Goal: Information Seeking & Learning: Learn about a topic

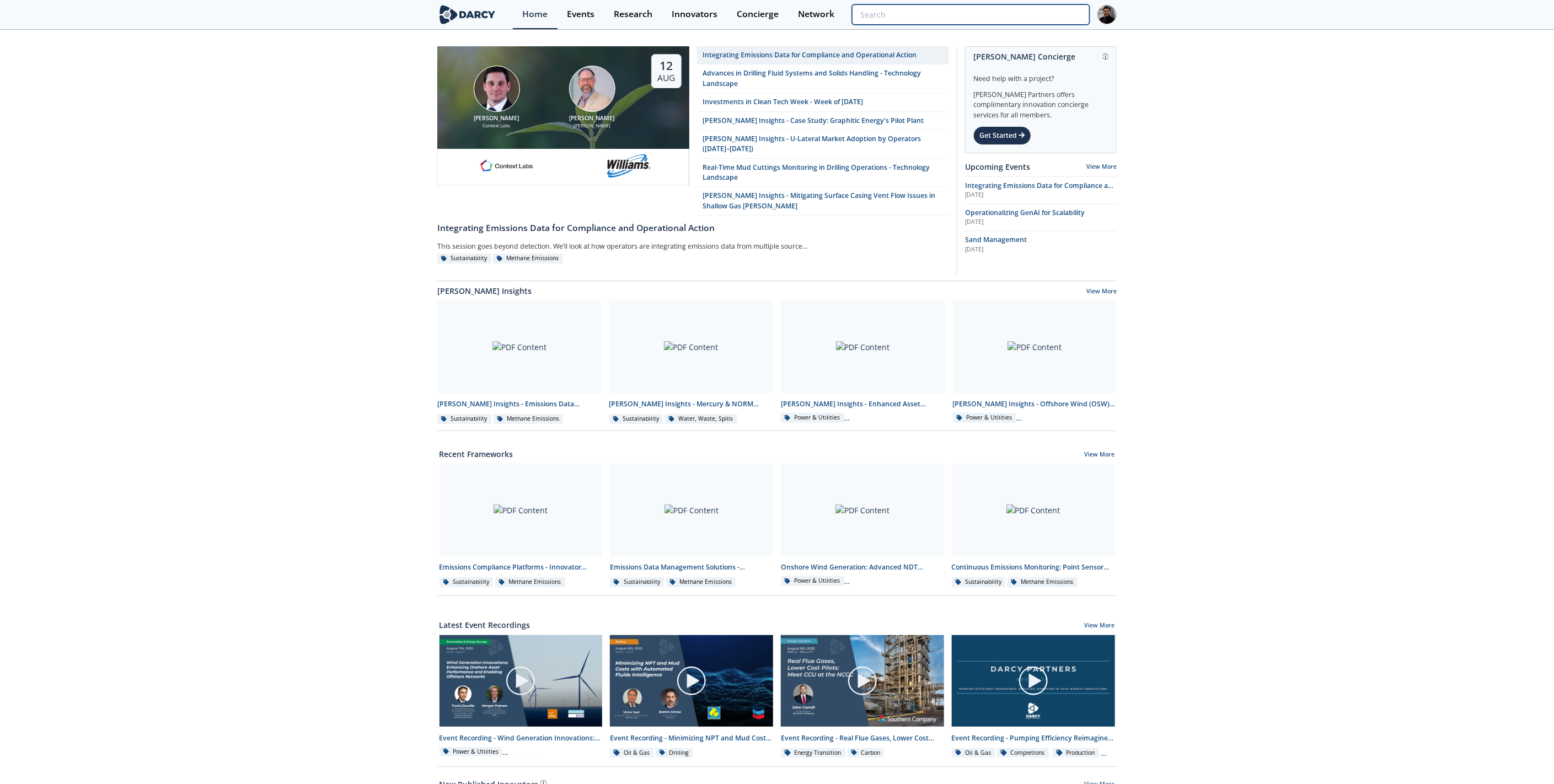
click at [1035, 13] on input "search" at bounding box center [971, 14] width 238 height 21
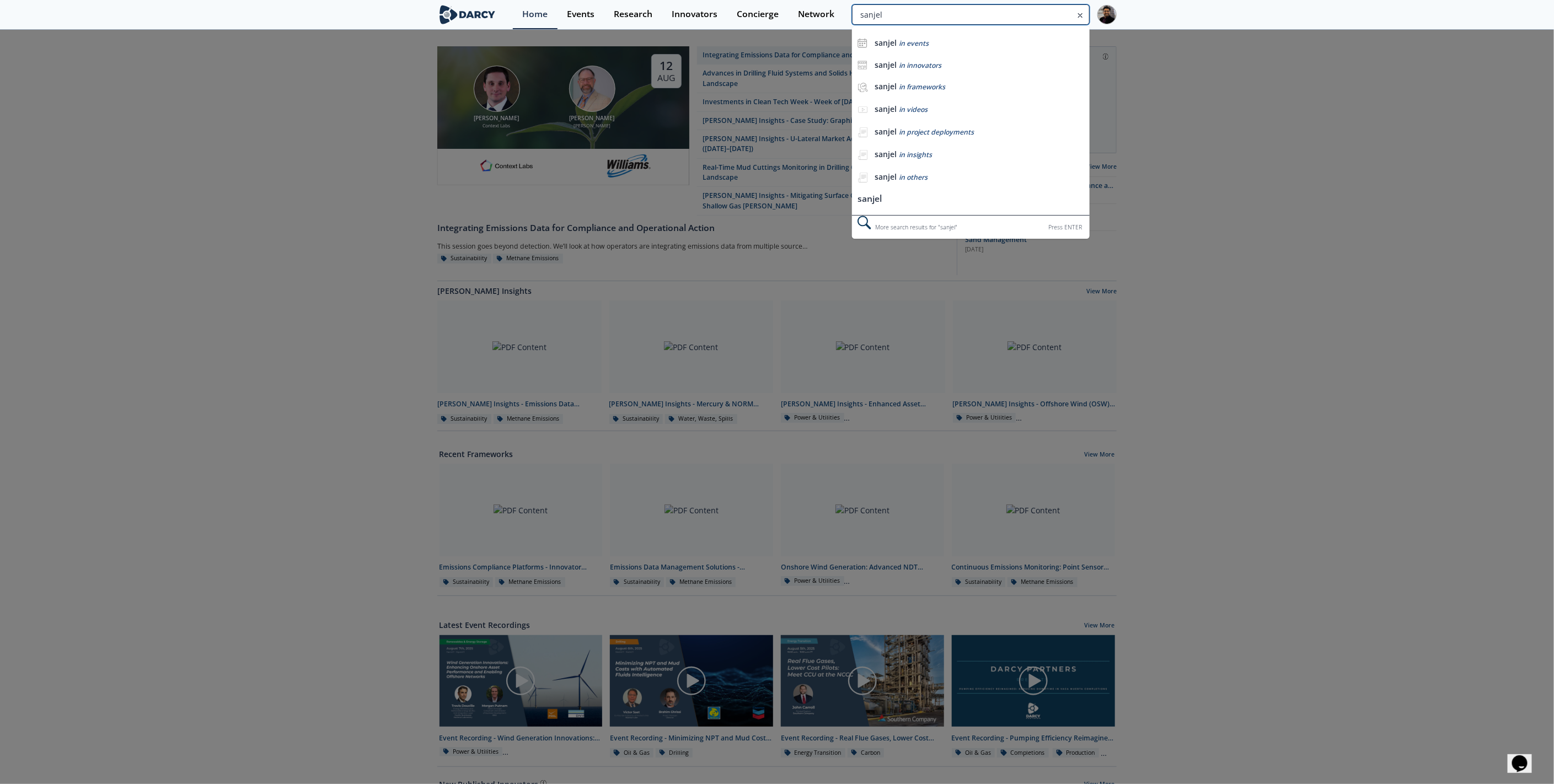
type input "sanjel"
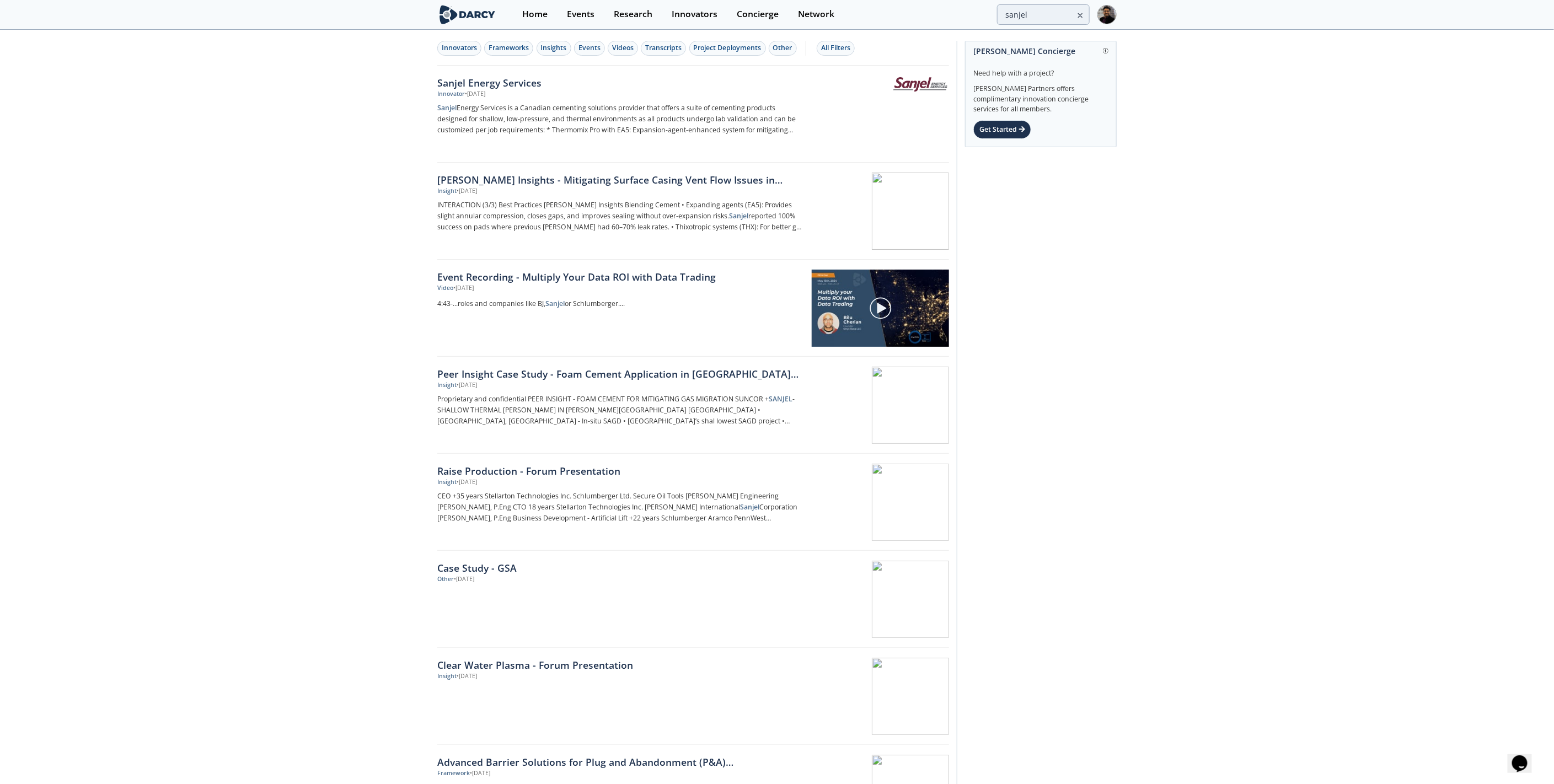
click at [534, 78] on div "Sanjel Energy Services" at bounding box center [620, 83] width 365 height 14
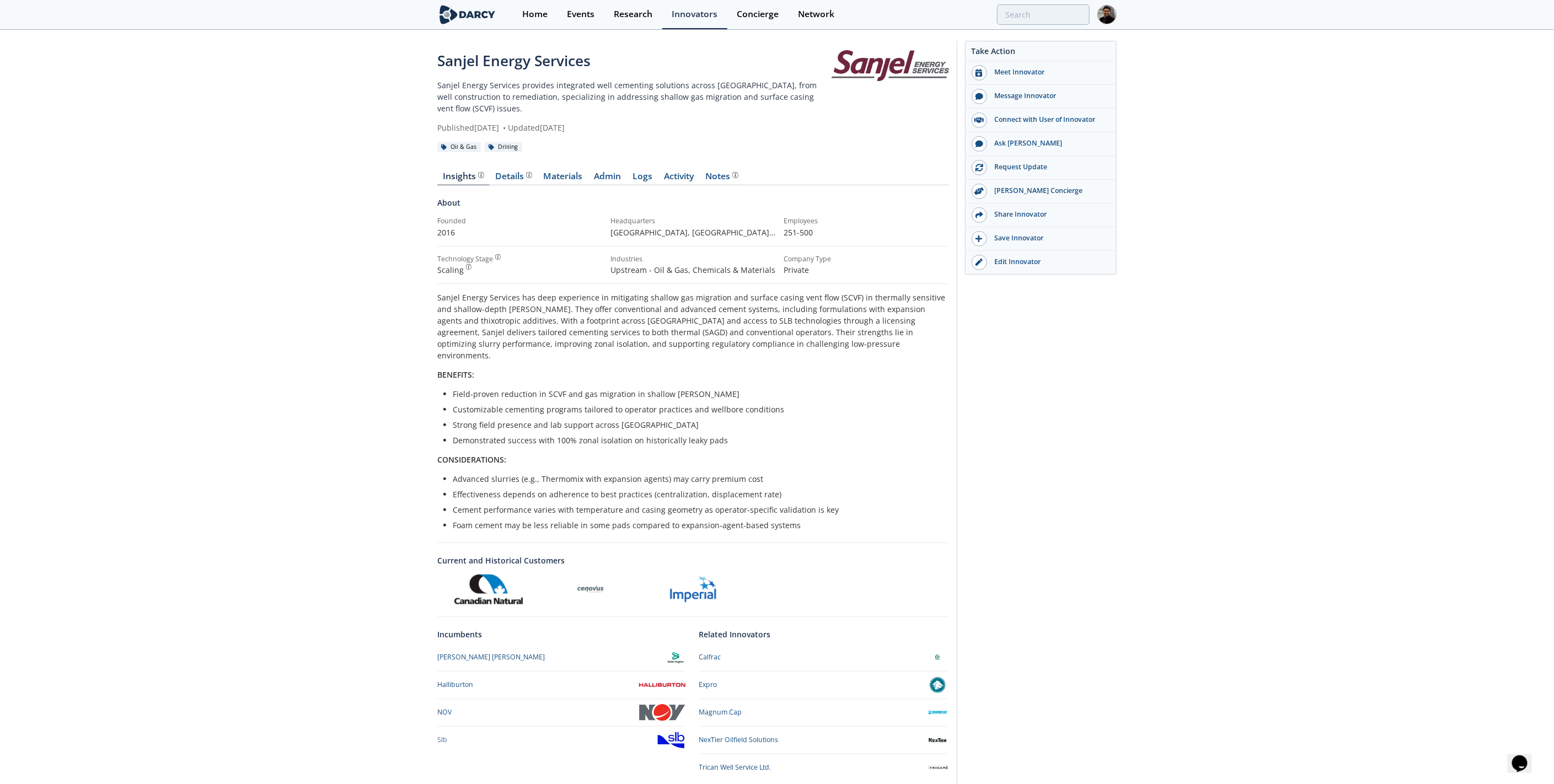
click at [338, 288] on div "Sanjel Energy Services Sanjel Energy Services provides integrated well cementin…" at bounding box center [777, 422] width 1554 height 783
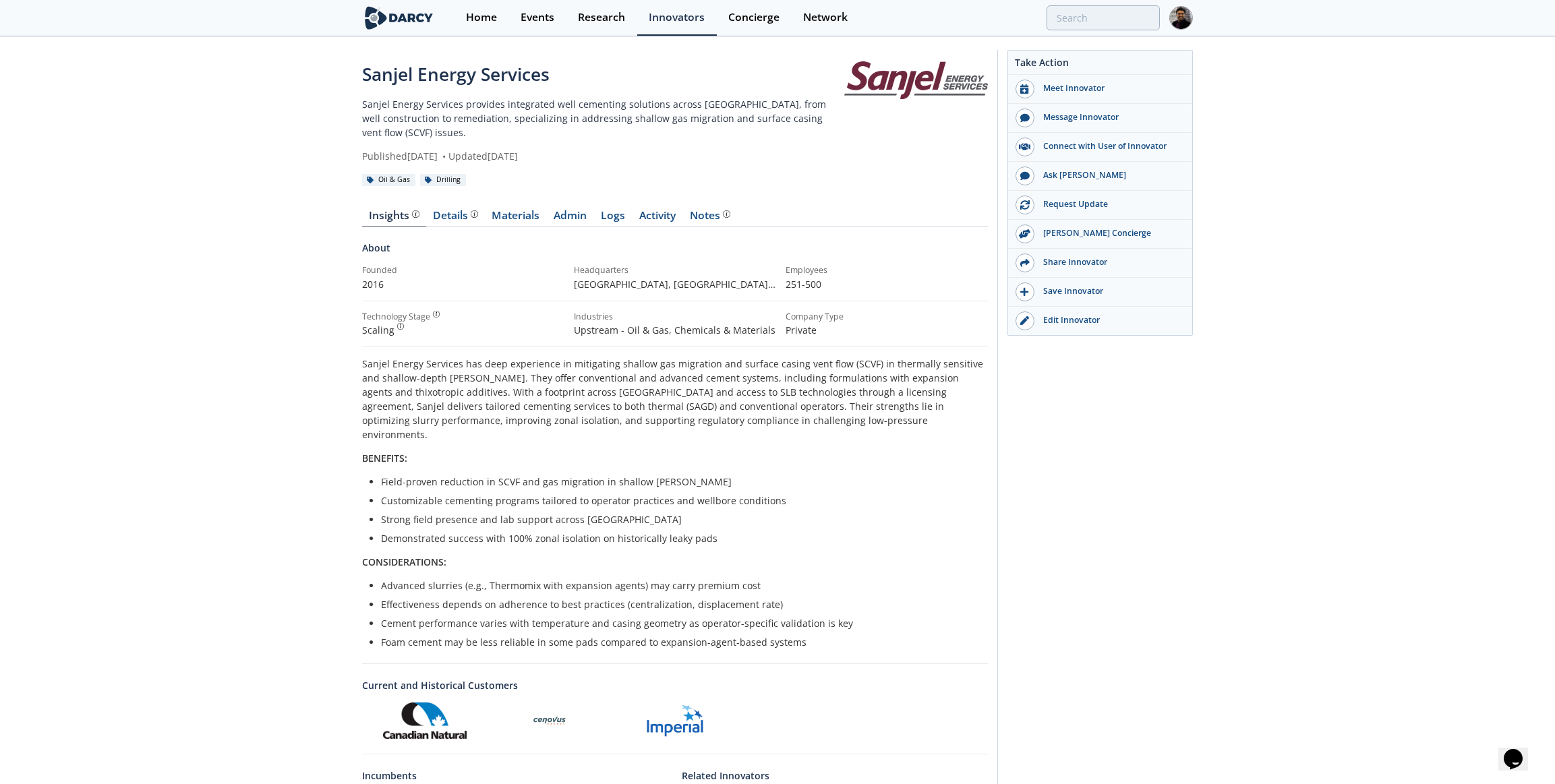
click at [362, 264] on div "Founded" at bounding box center [463, 270] width 202 height 12
click at [451, 210] on div "Details" at bounding box center [456, 215] width 44 height 11
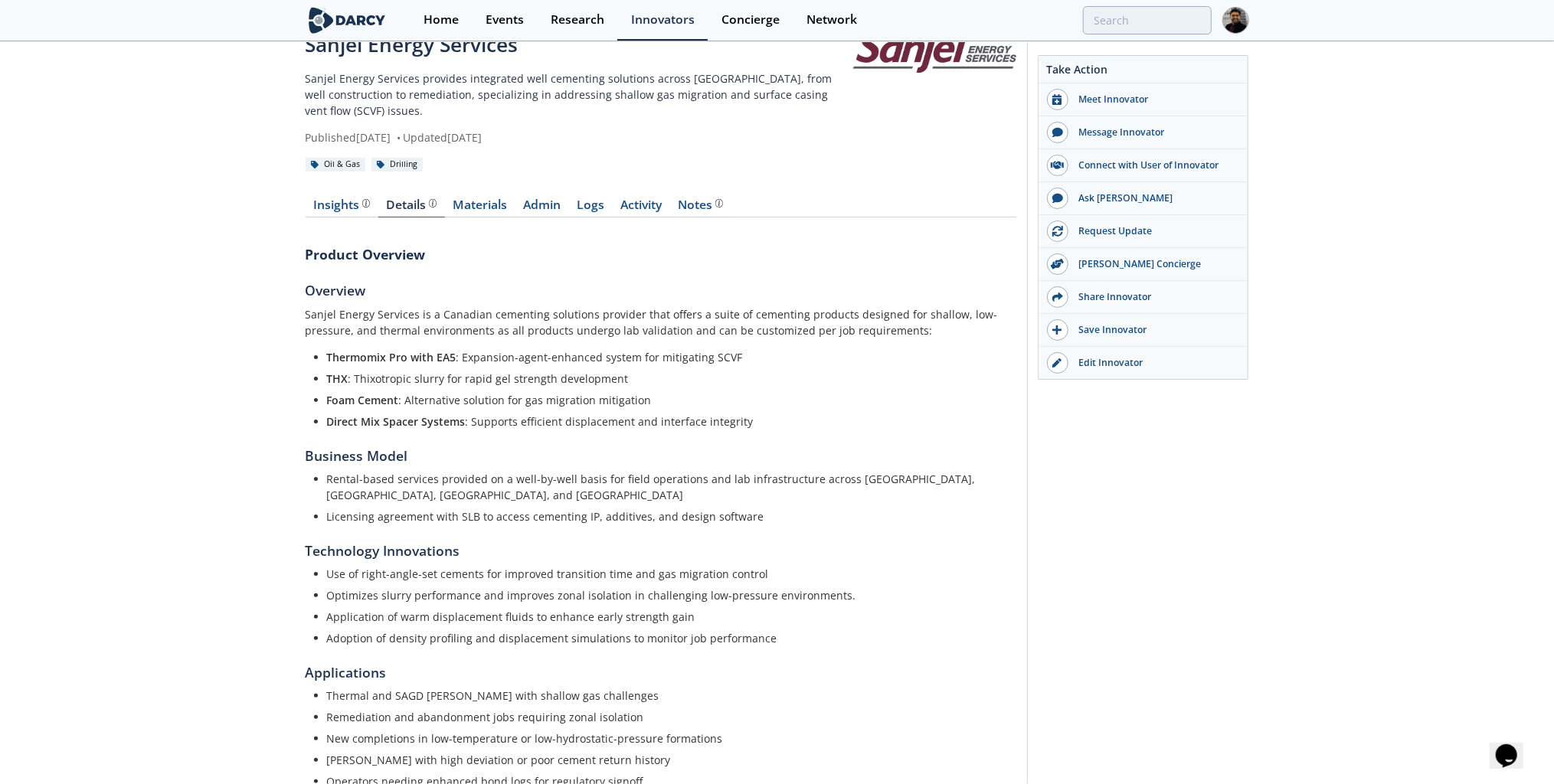
scroll to position [61, 0]
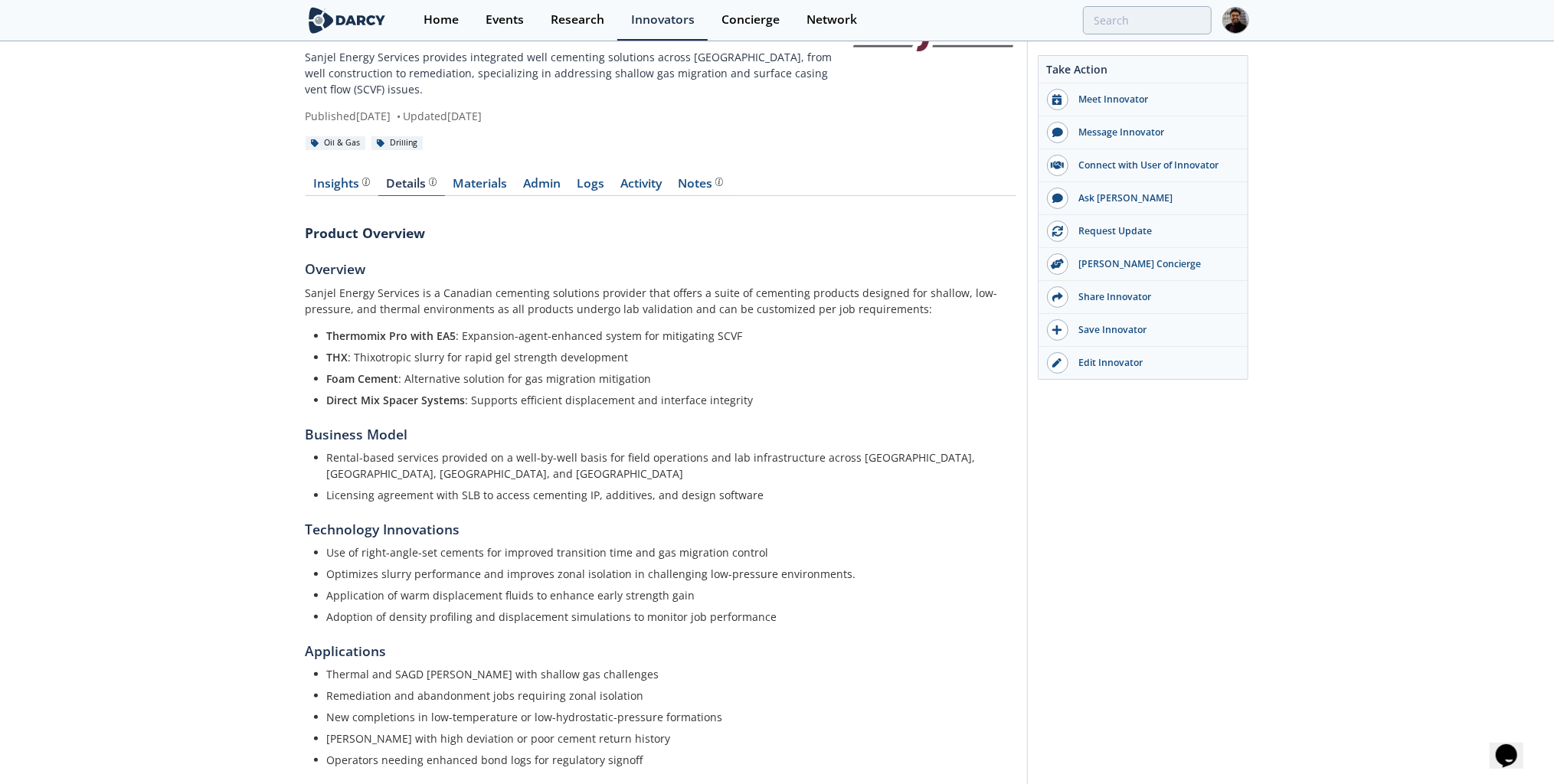
click at [312, 178] on link "Insights" at bounding box center [342, 187] width 73 height 18
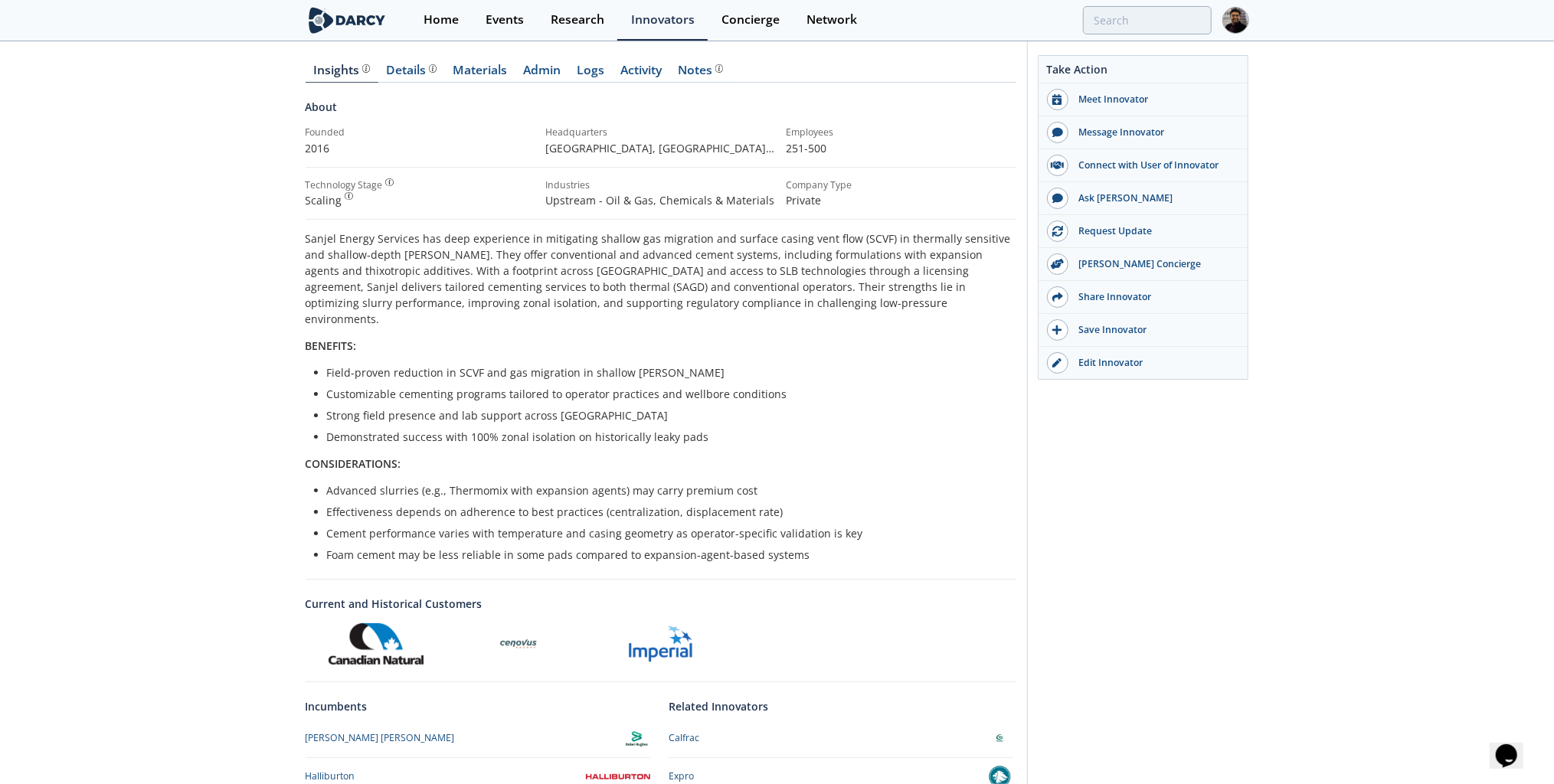
scroll to position [183, 0]
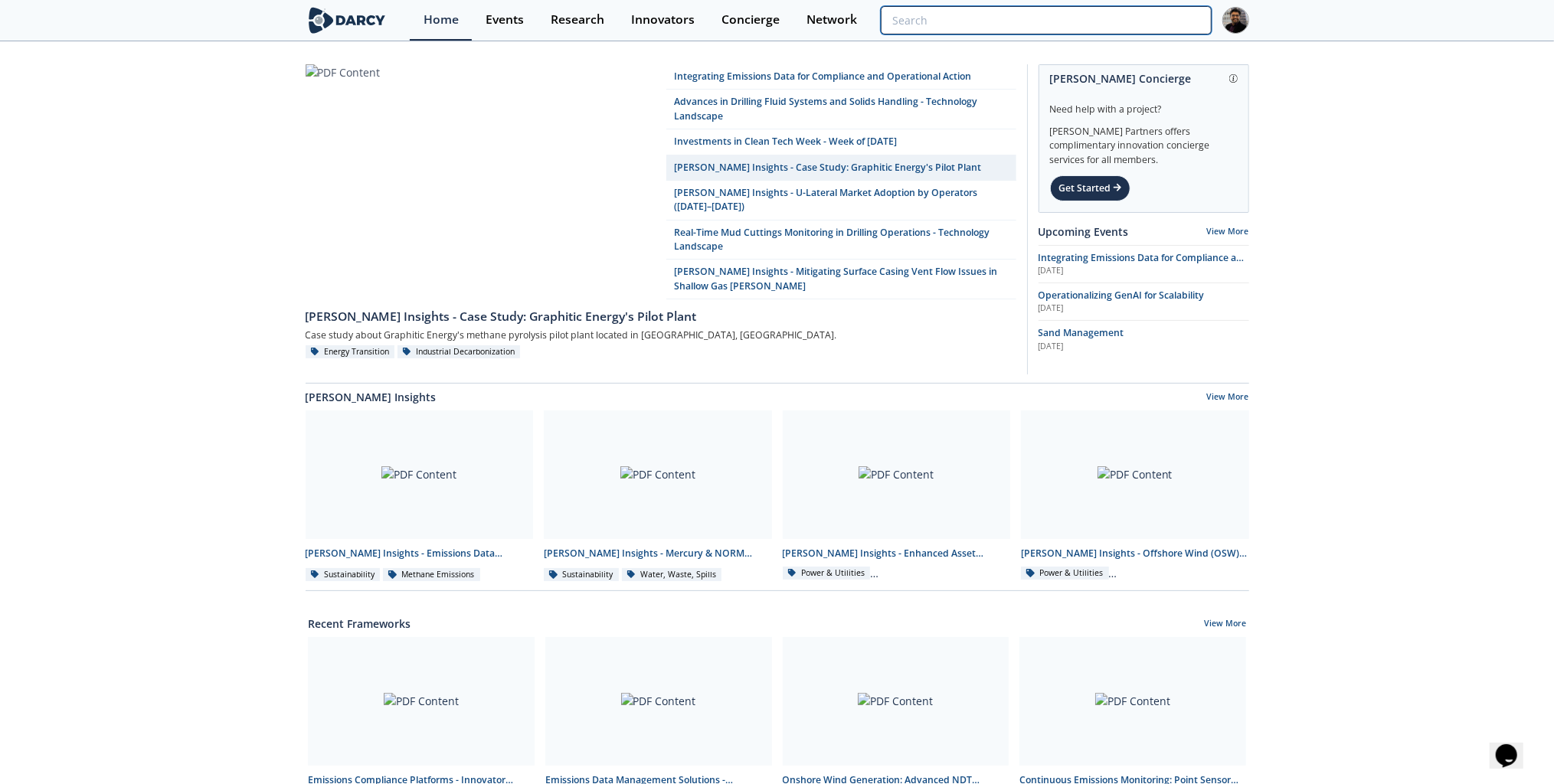
click at [1110, 18] on input "search" at bounding box center [1045, 20] width 330 height 28
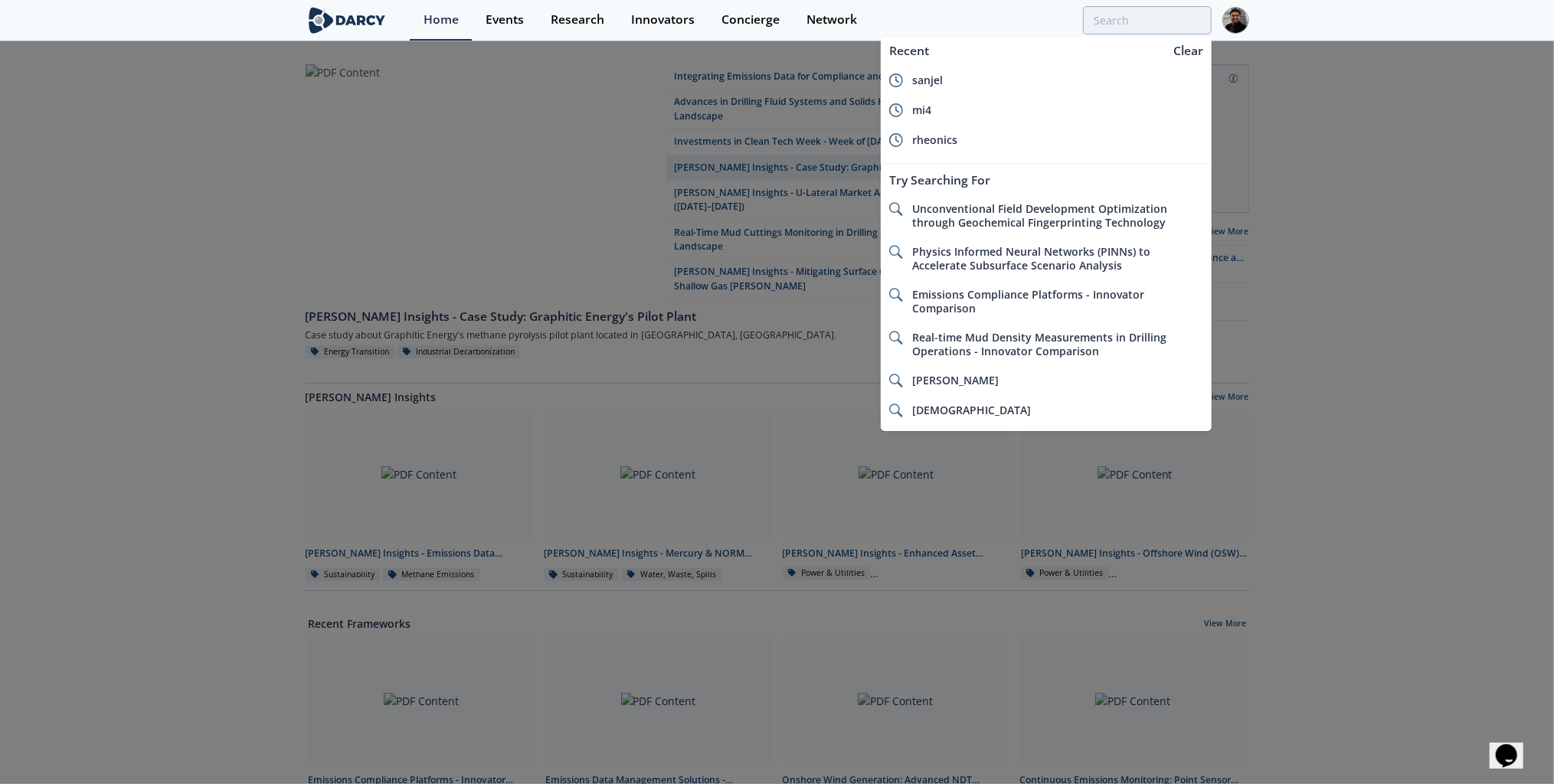
click at [989, 69] on li "sanjel" at bounding box center [1045, 80] width 330 height 30
type input "sanjel"
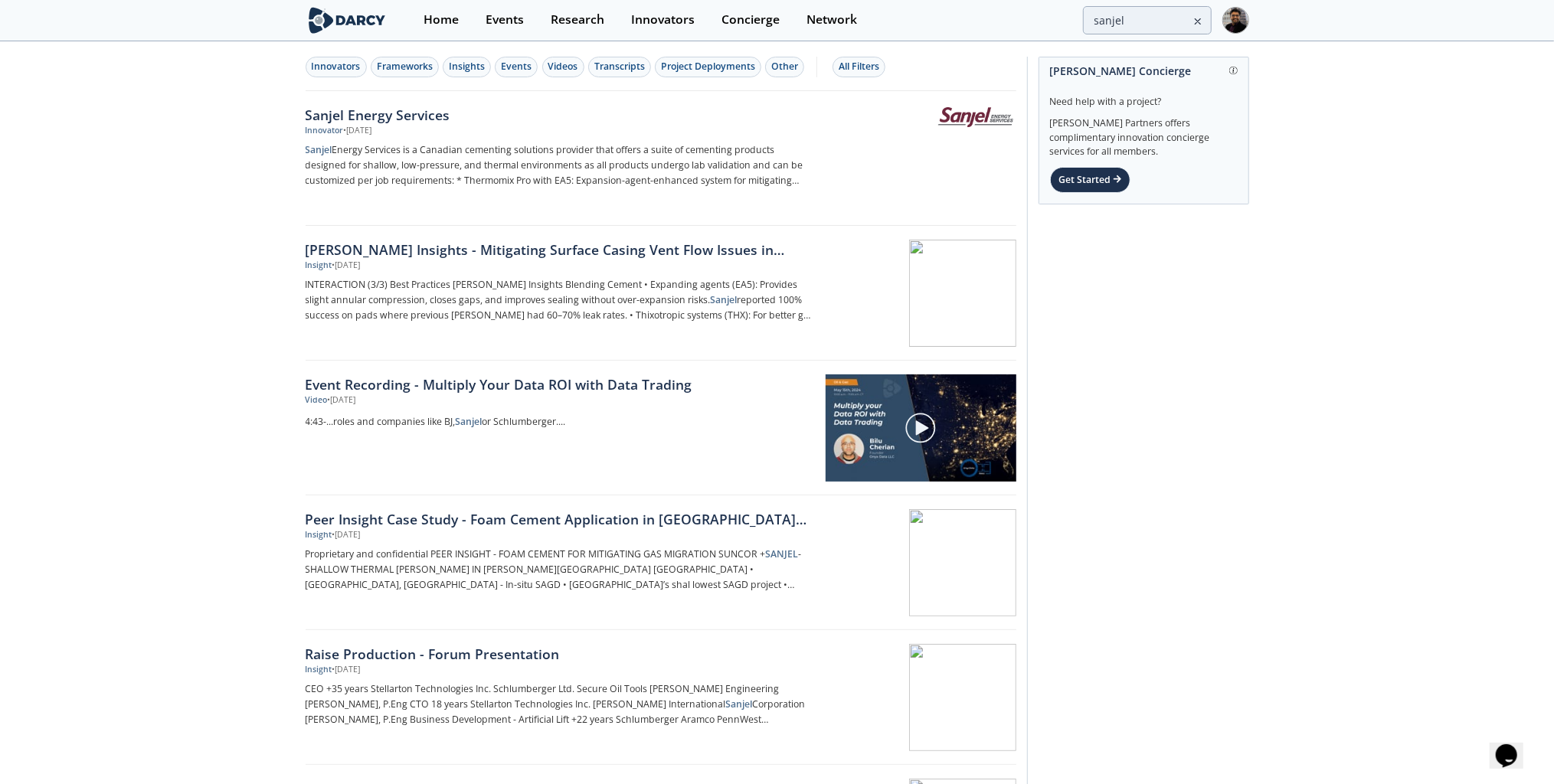
click at [487, 116] on div "Sanjel Energy Services" at bounding box center [559, 115] width 507 height 20
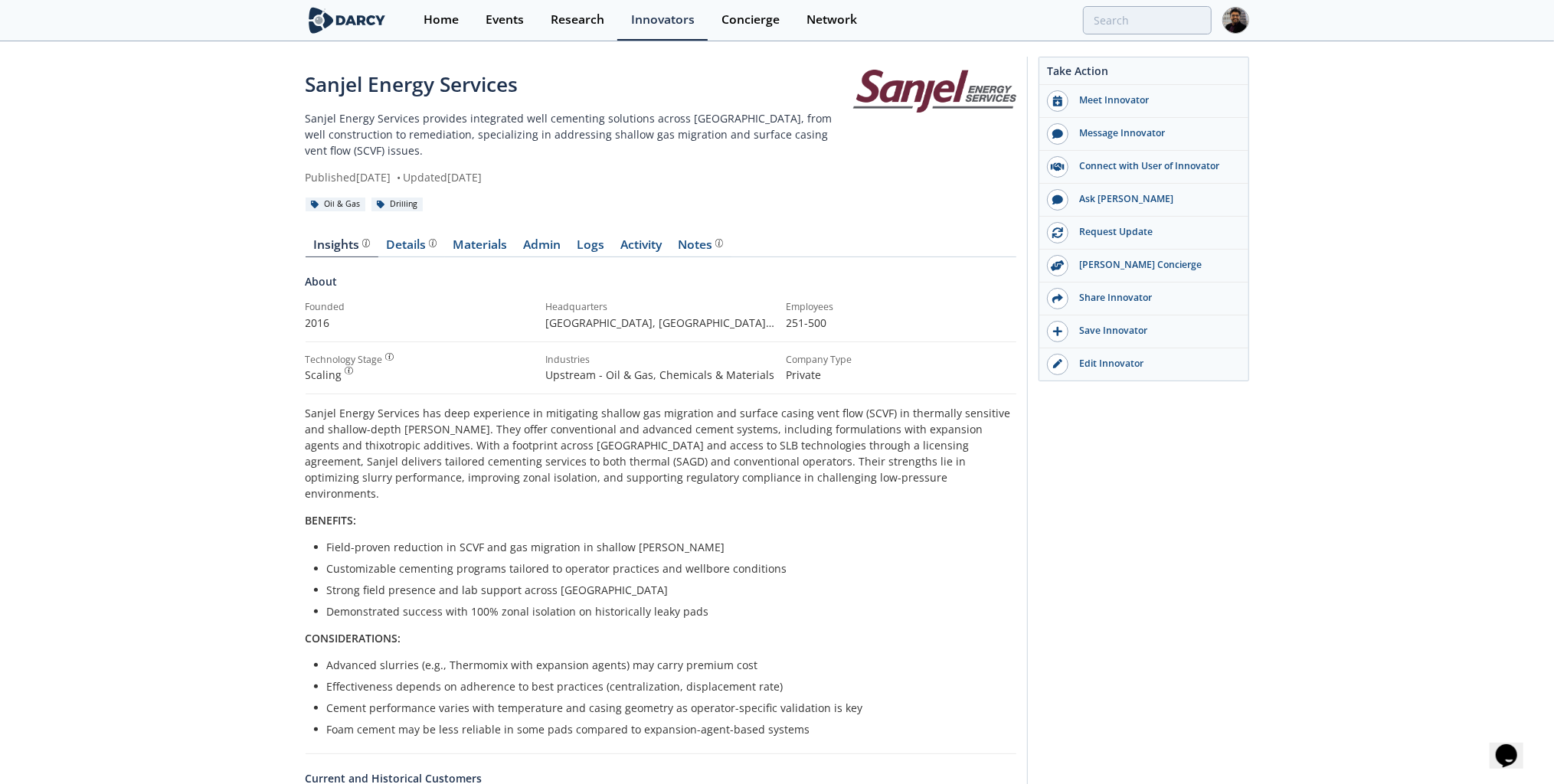
click at [387, 239] on div "Details" at bounding box center [411, 245] width 50 height 13
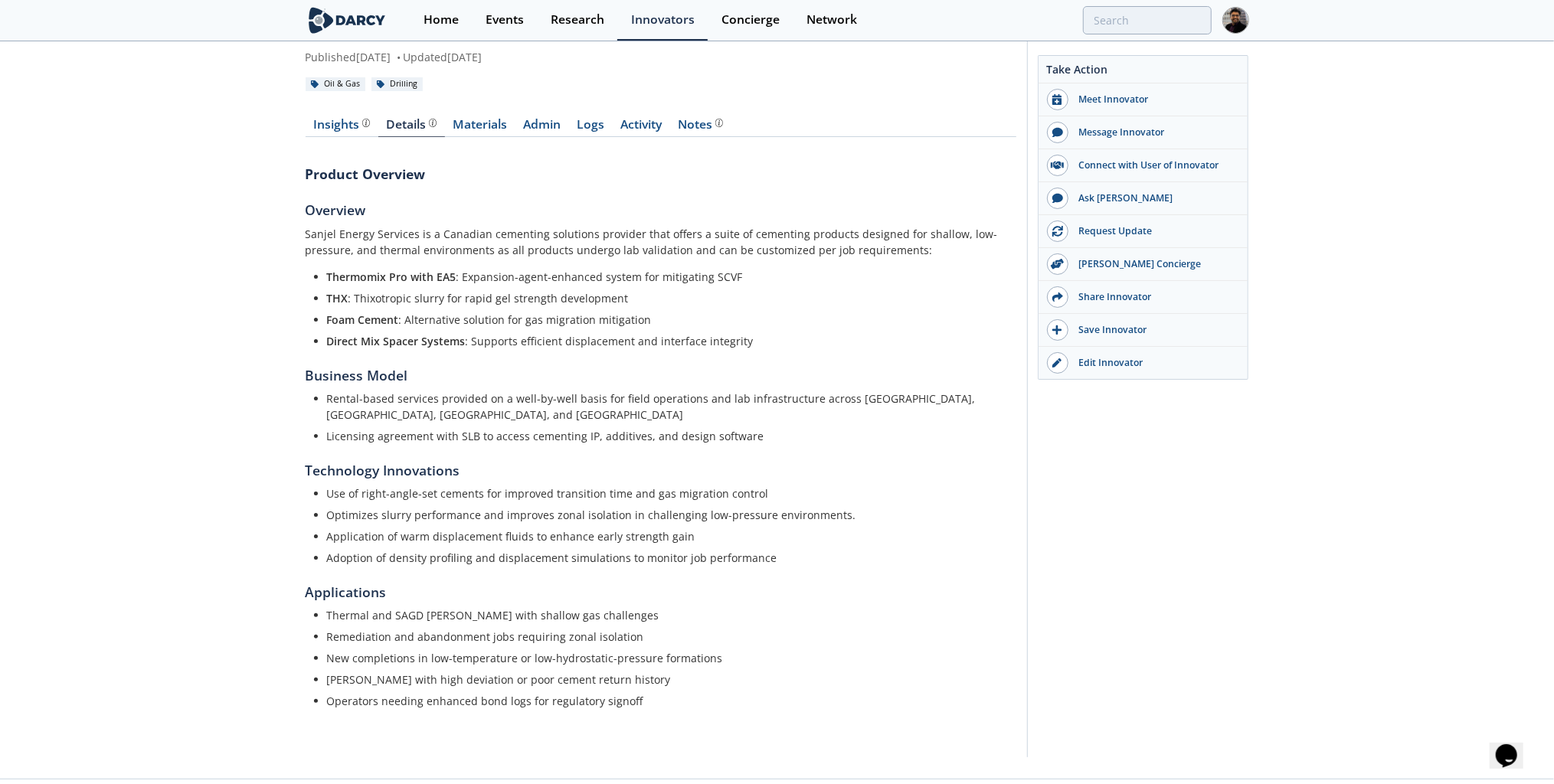
scroll to position [122, 0]
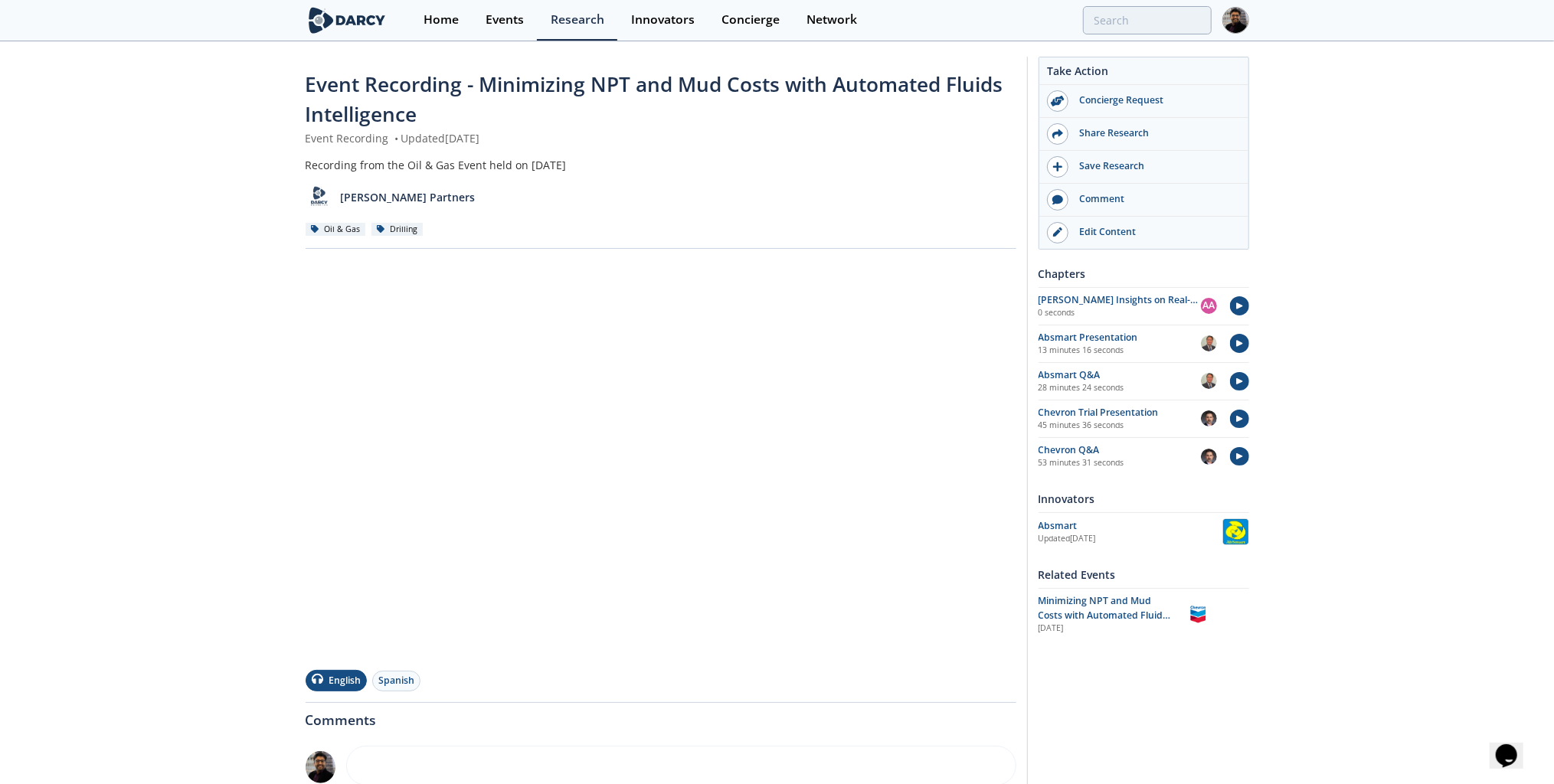
click at [1133, 137] on div "Share Research" at bounding box center [1154, 133] width 172 height 13
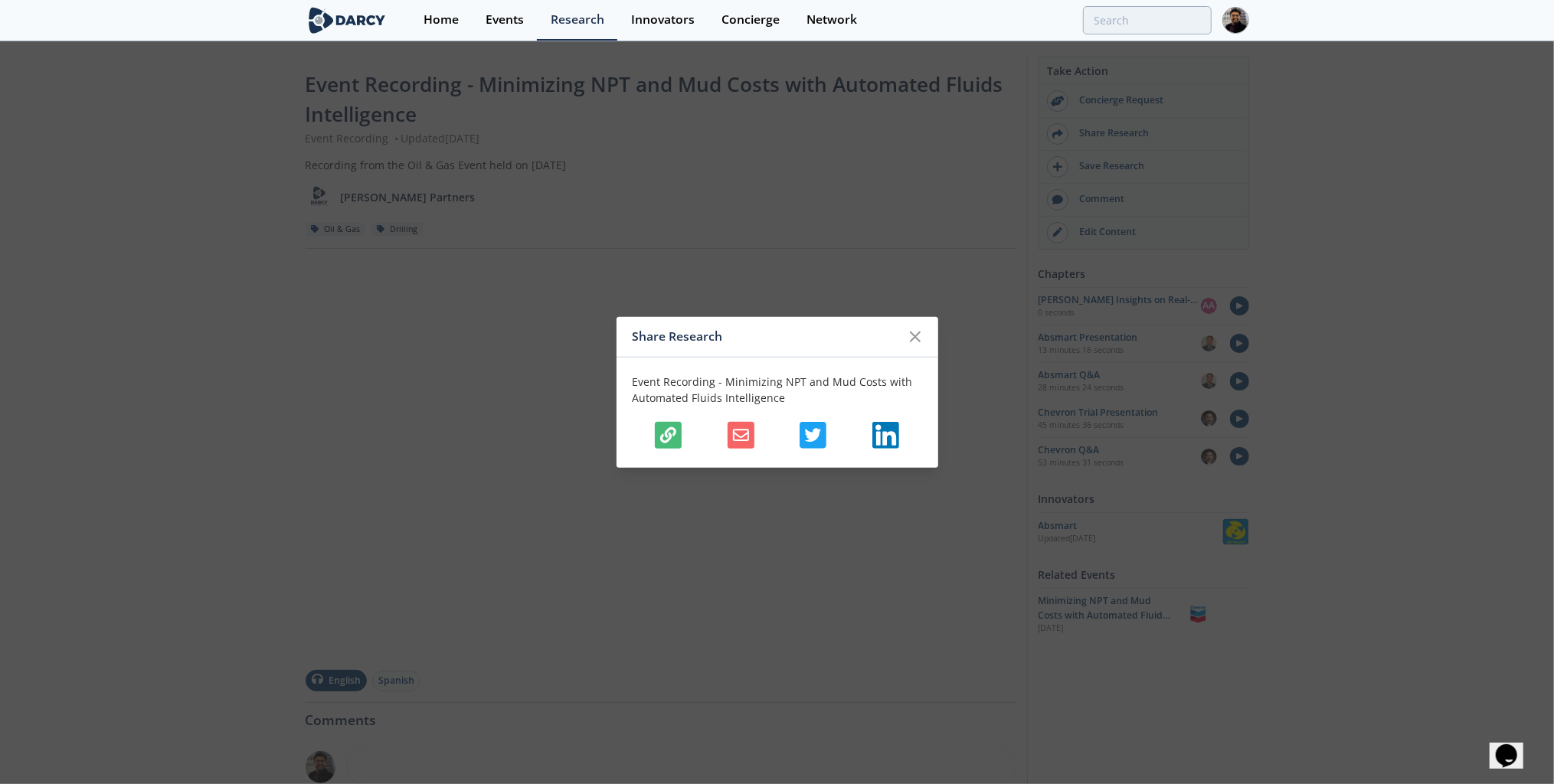
click at [666, 436] on icon "button" at bounding box center [668, 435] width 16 height 16
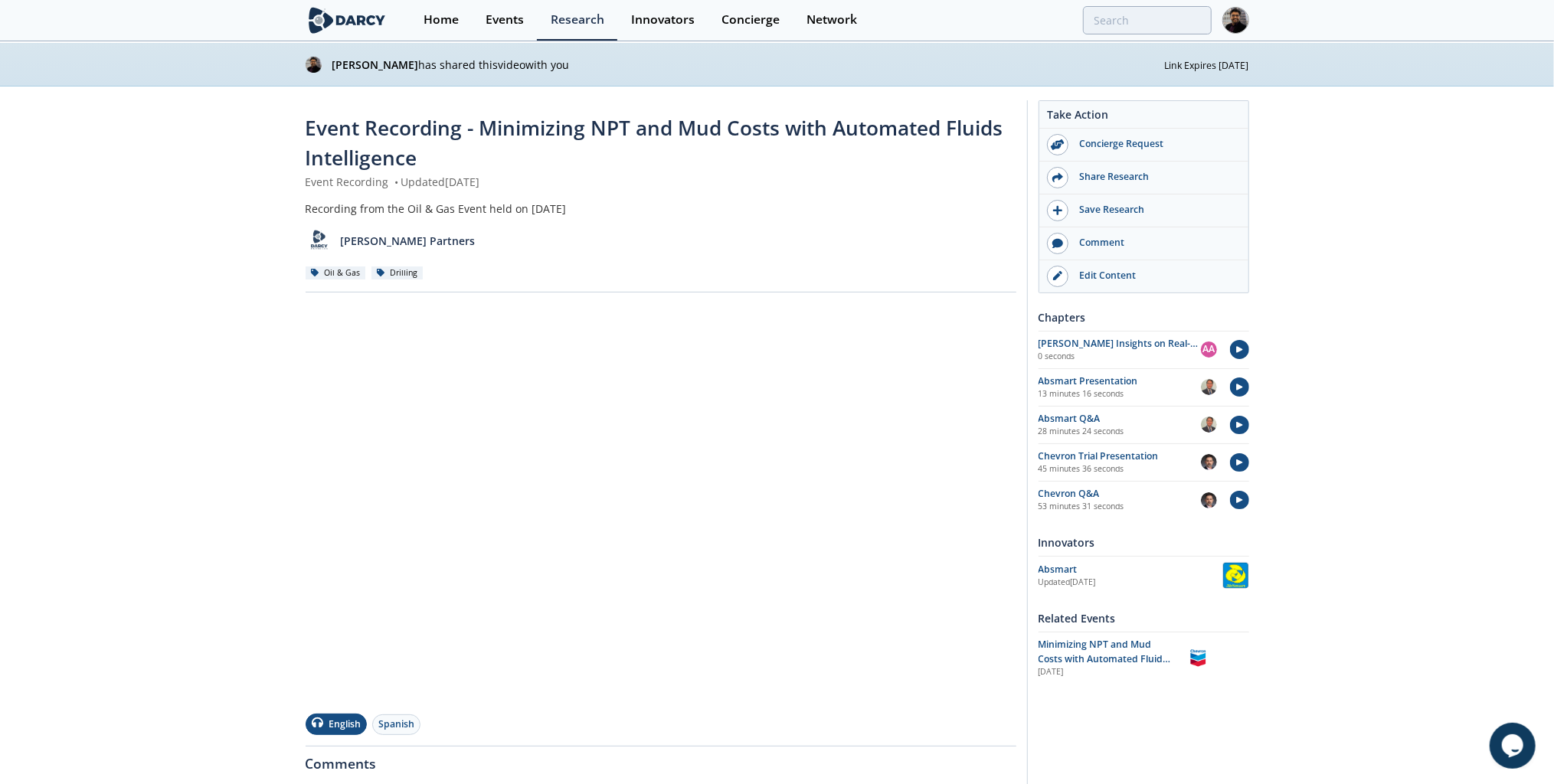
click at [1075, 647] on span "Minimizing NPT and Mud Costs with Automated Fluids Intelligence" at bounding box center [1105, 658] width 132 height 41
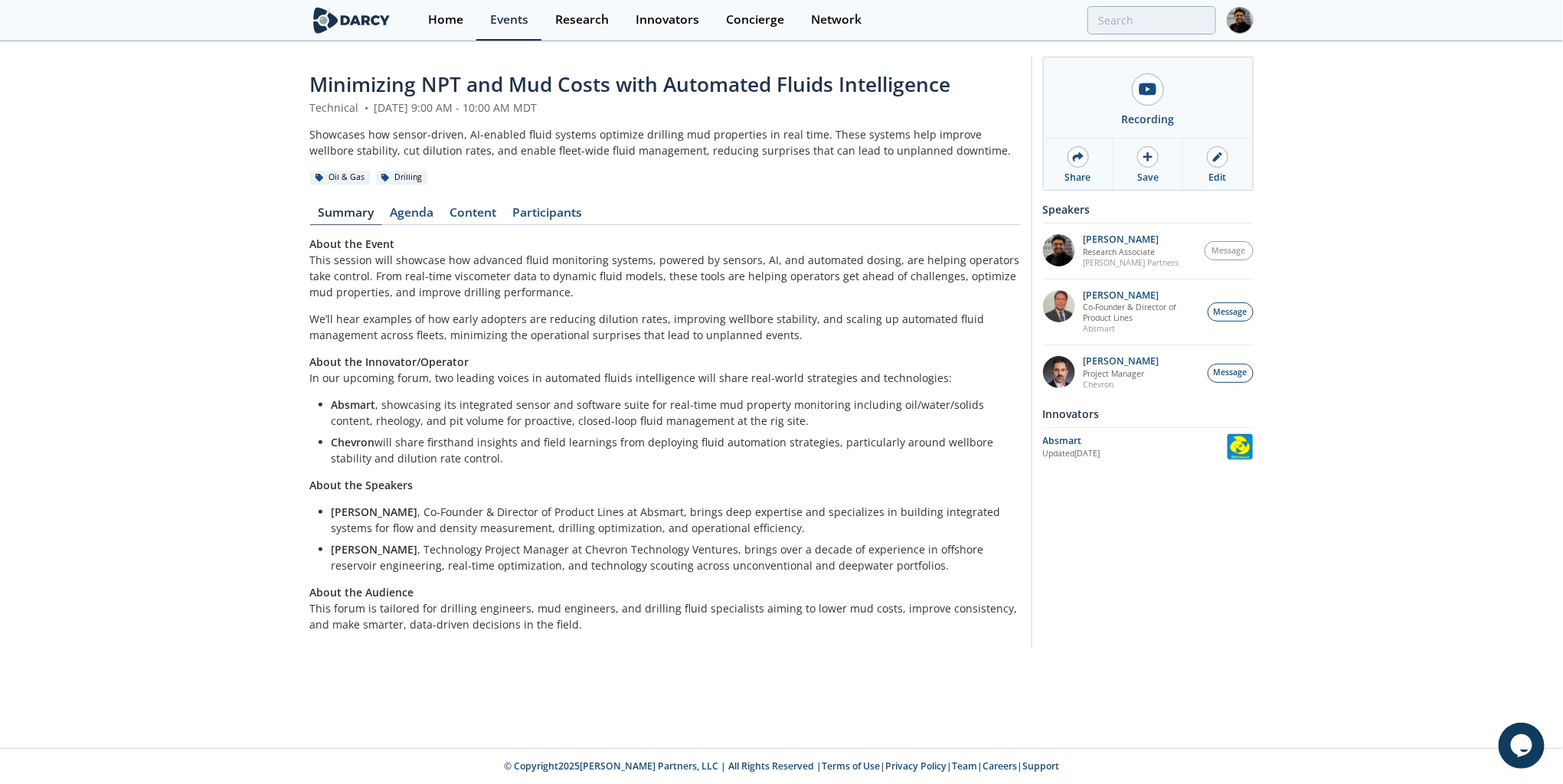
click at [458, 210] on link "Content" at bounding box center [472, 216] width 63 height 18
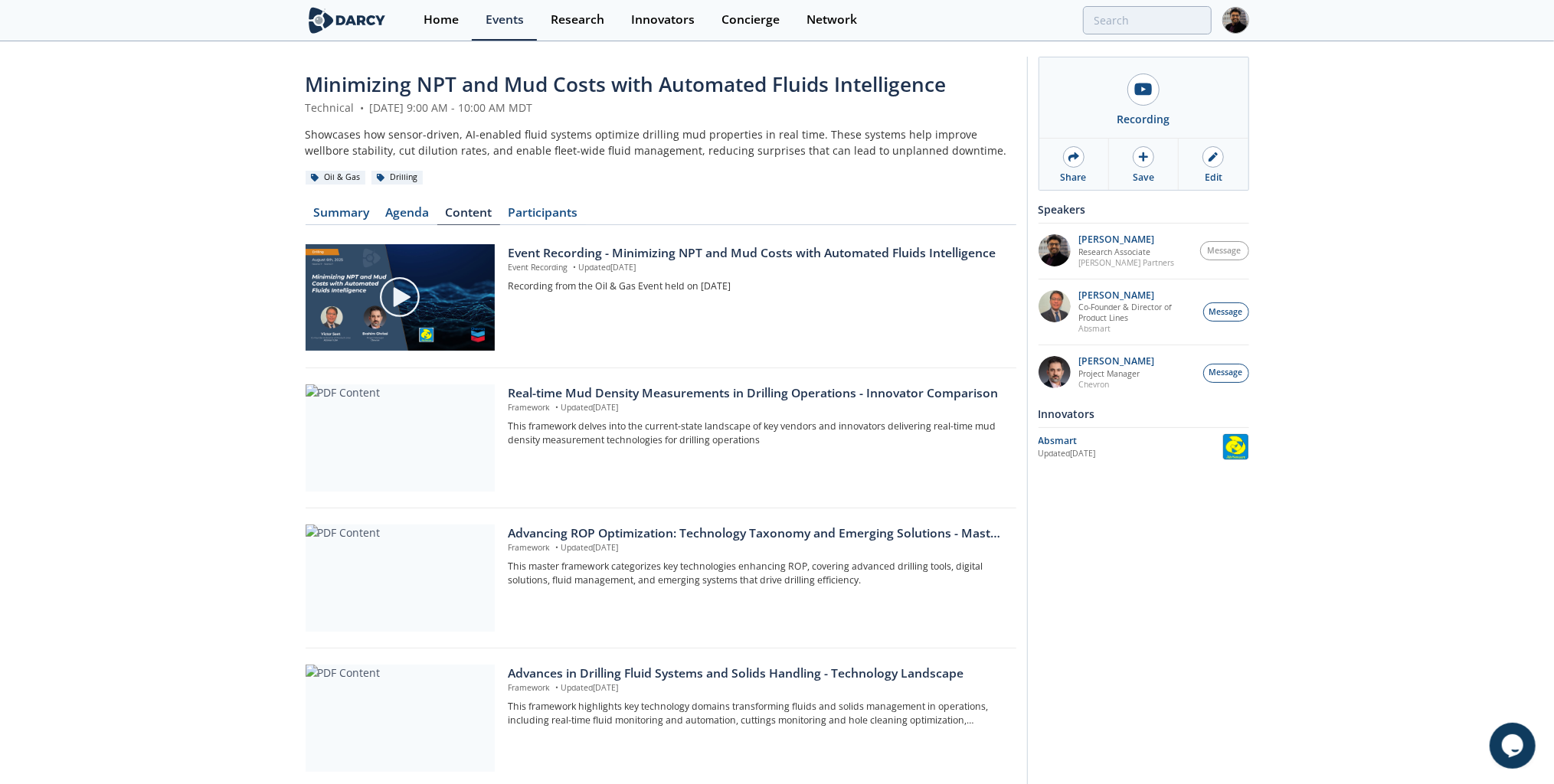
click at [1070, 171] on div "Share" at bounding box center [1073, 178] width 26 height 13
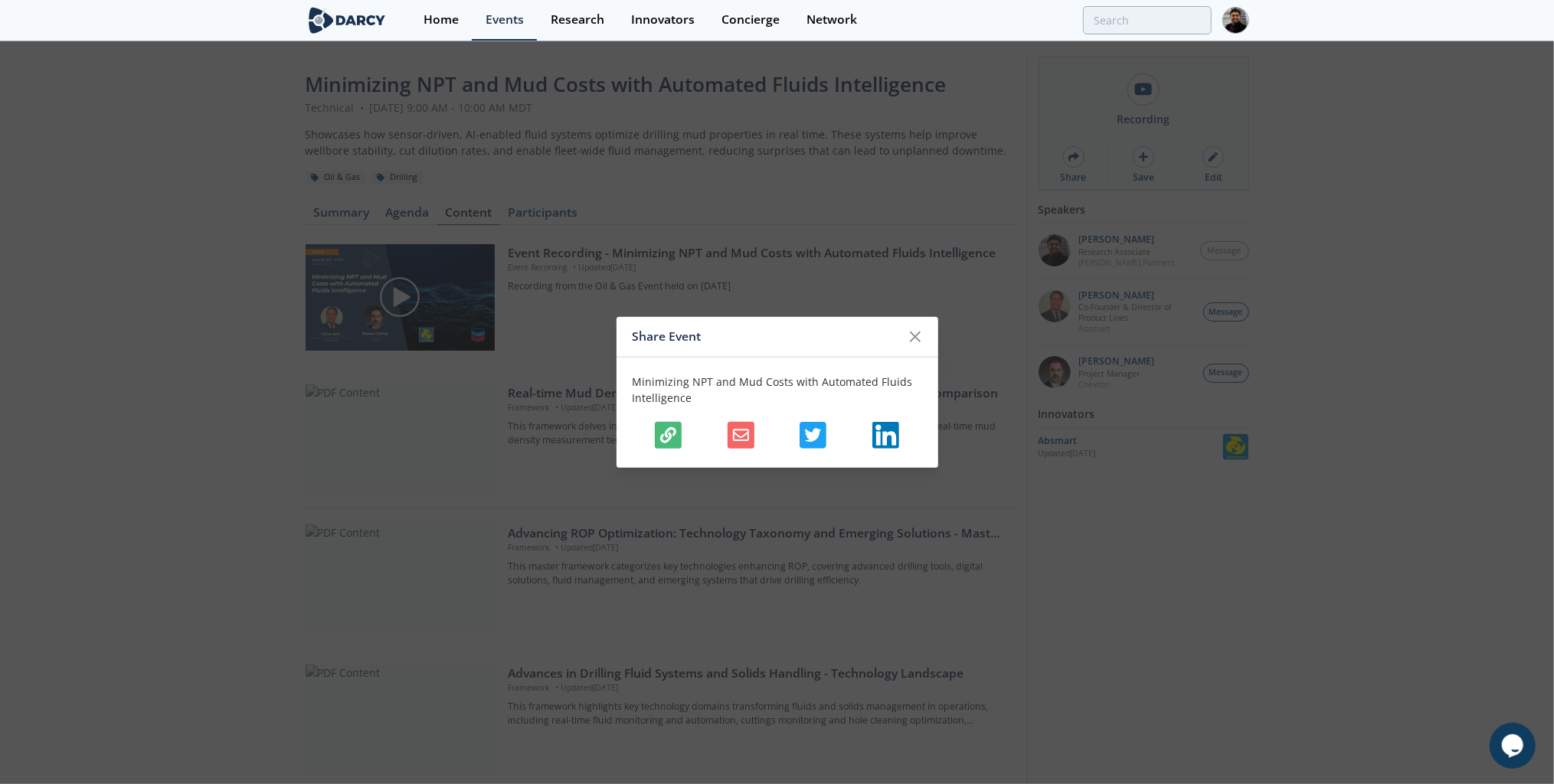
click at [664, 433] on icon "button" at bounding box center [668, 435] width 16 height 16
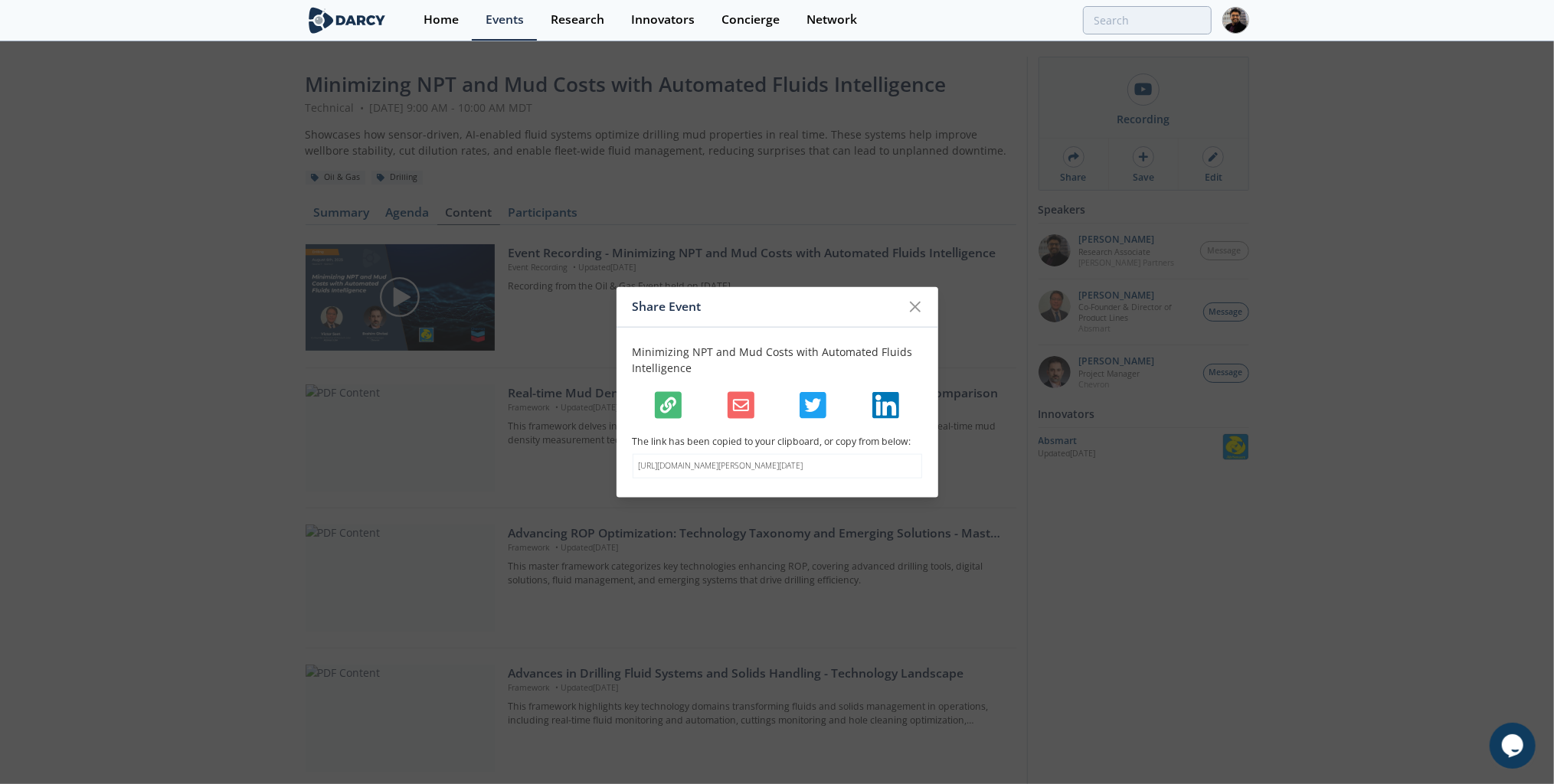
click at [921, 305] on icon at bounding box center [915, 307] width 18 height 18
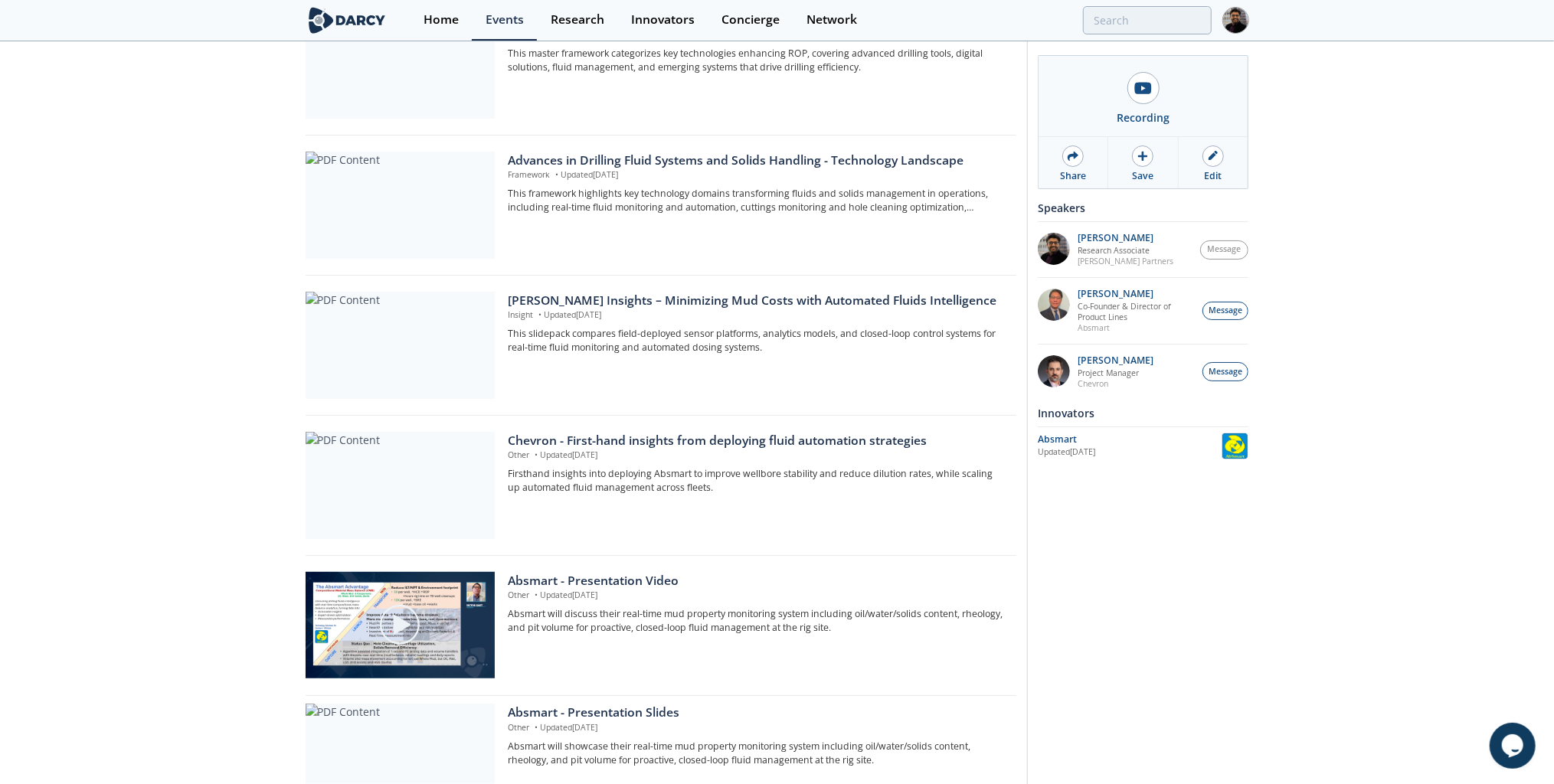
scroll to position [551, 0]
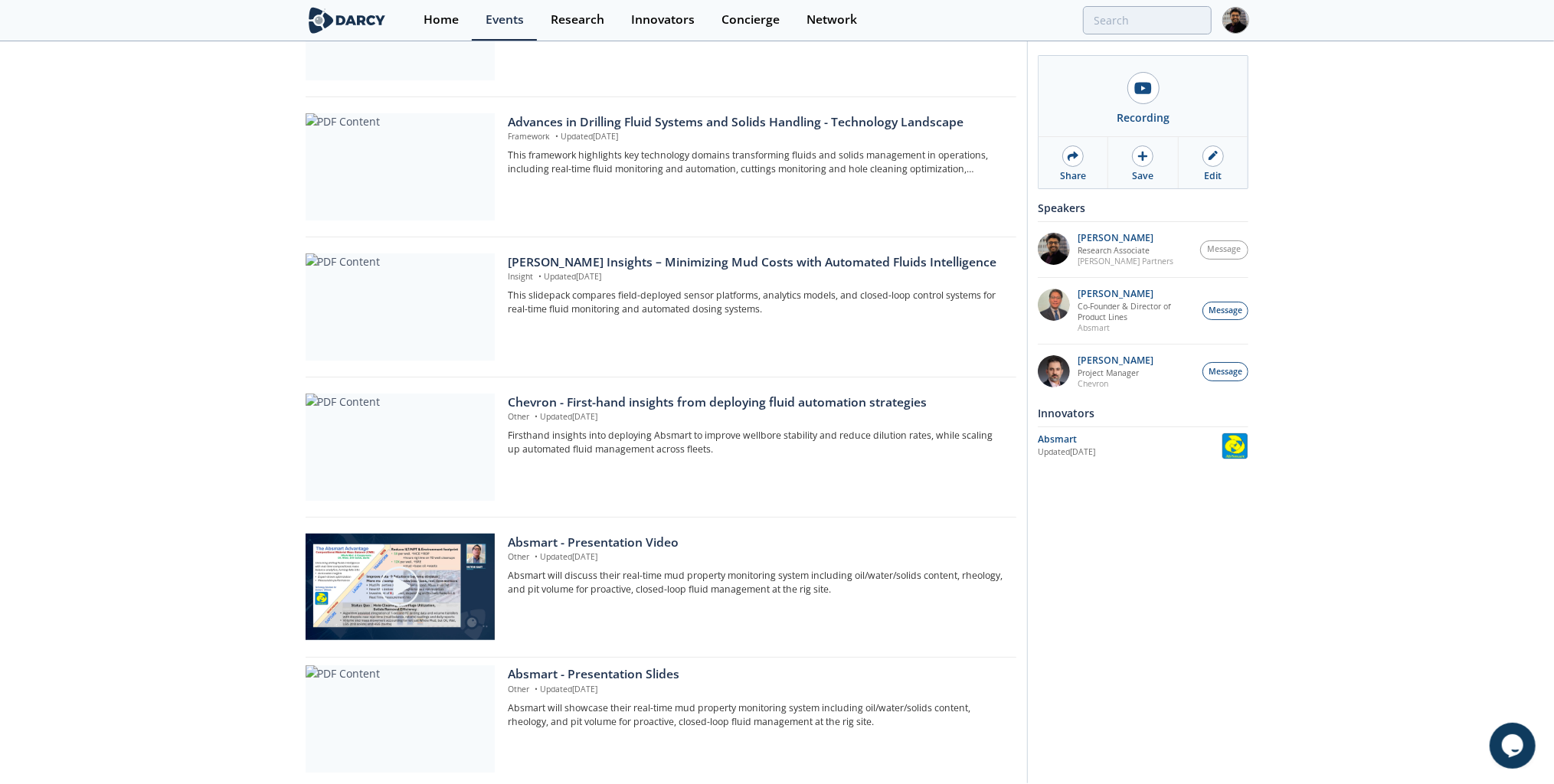
click at [474, 274] on div at bounding box center [400, 307] width 189 height 107
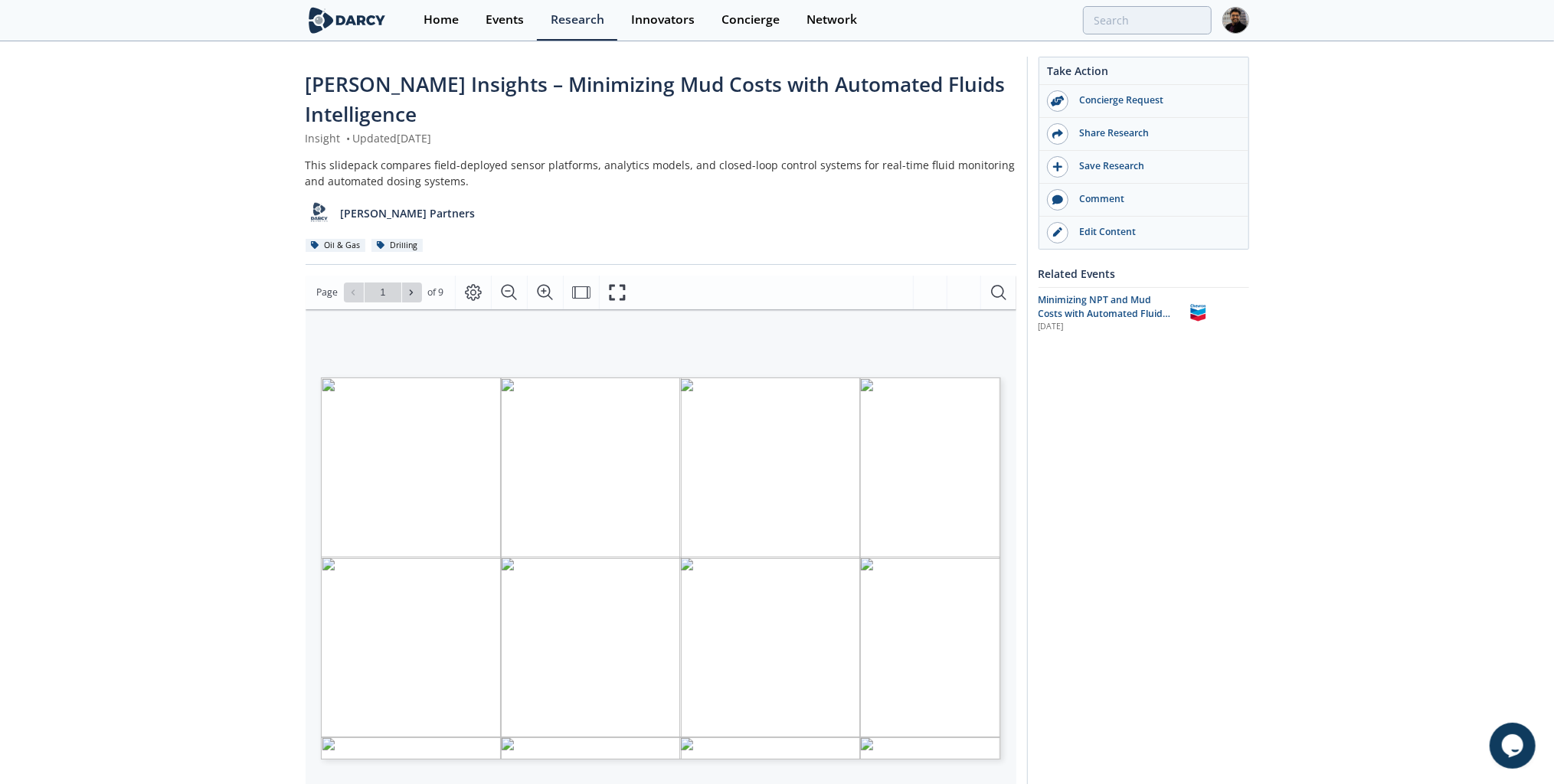
click at [1128, 126] on div "Share Research" at bounding box center [1154, 133] width 172 height 13
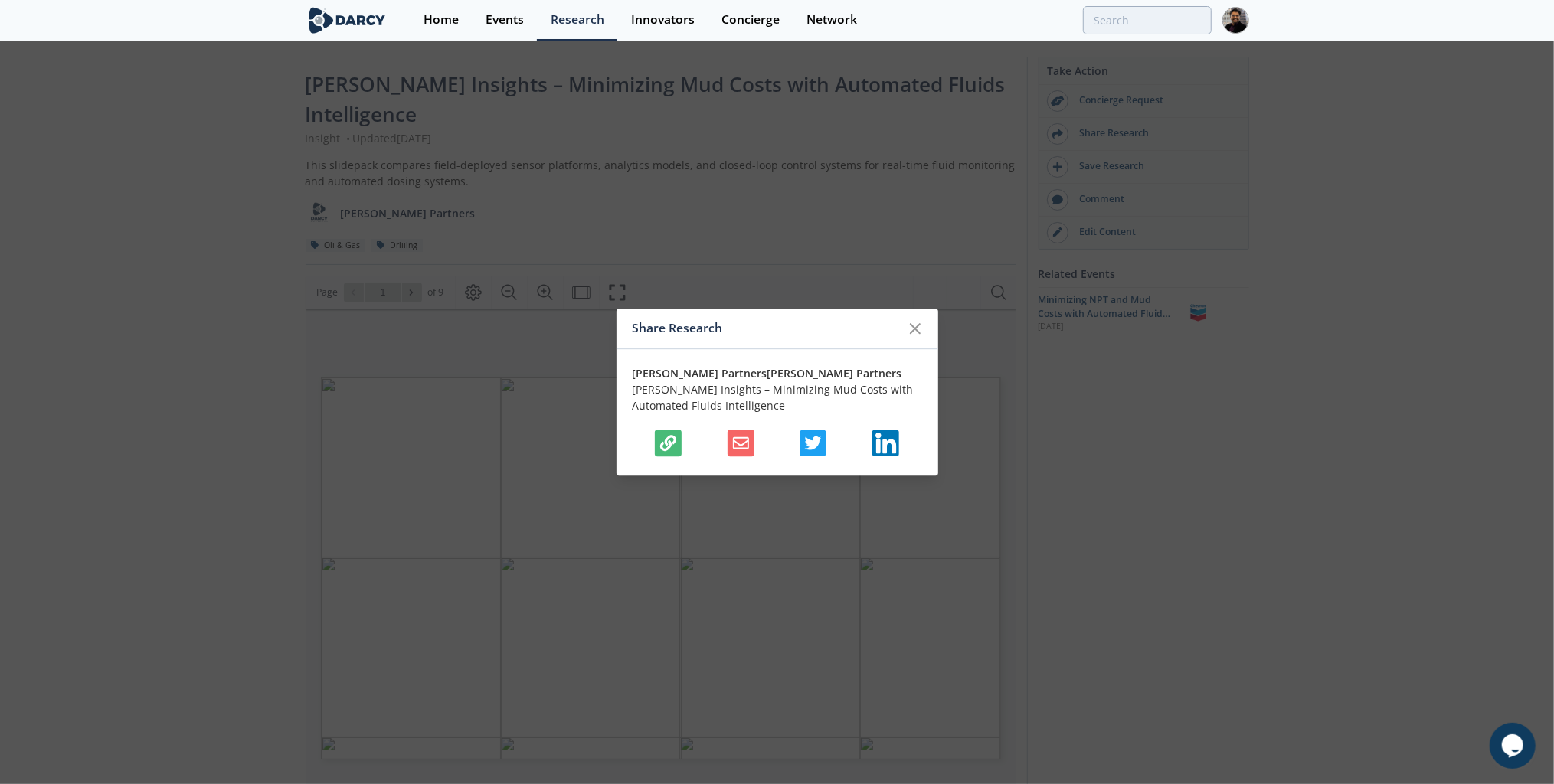
click at [669, 435] on icon "button" at bounding box center [668, 442] width 16 height 16
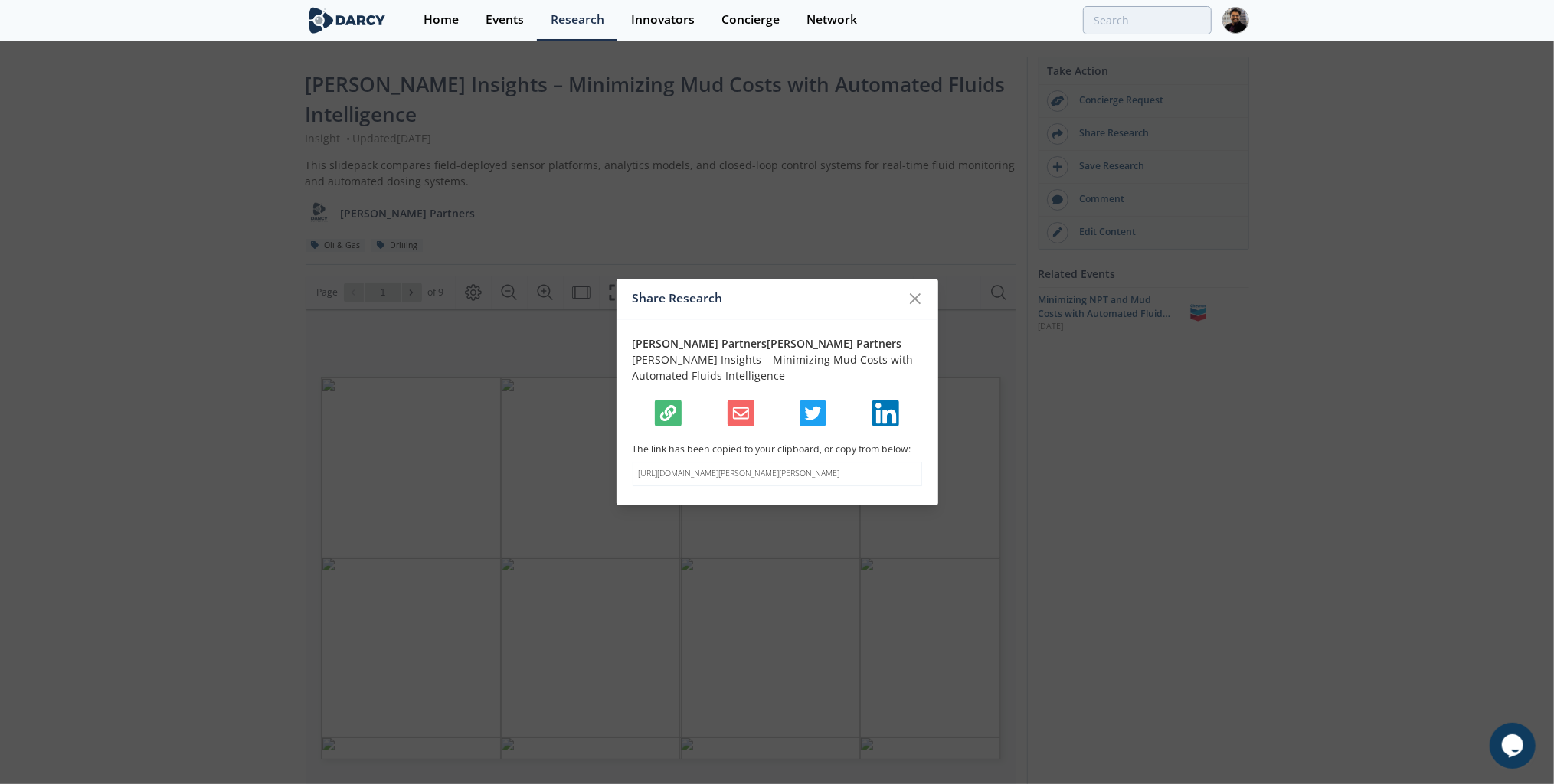
click at [922, 297] on icon at bounding box center [915, 299] width 18 height 18
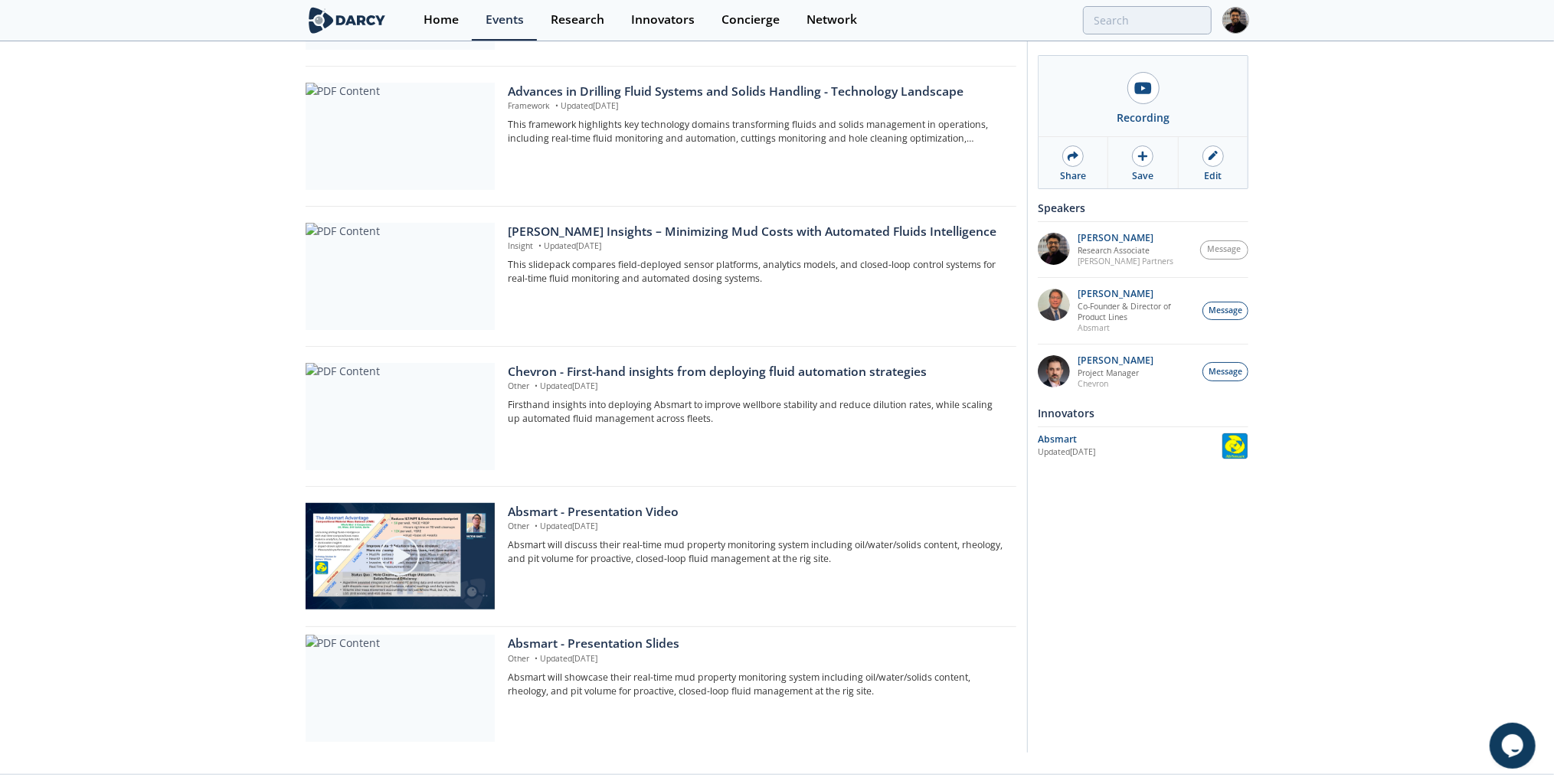
scroll to position [604, 0]
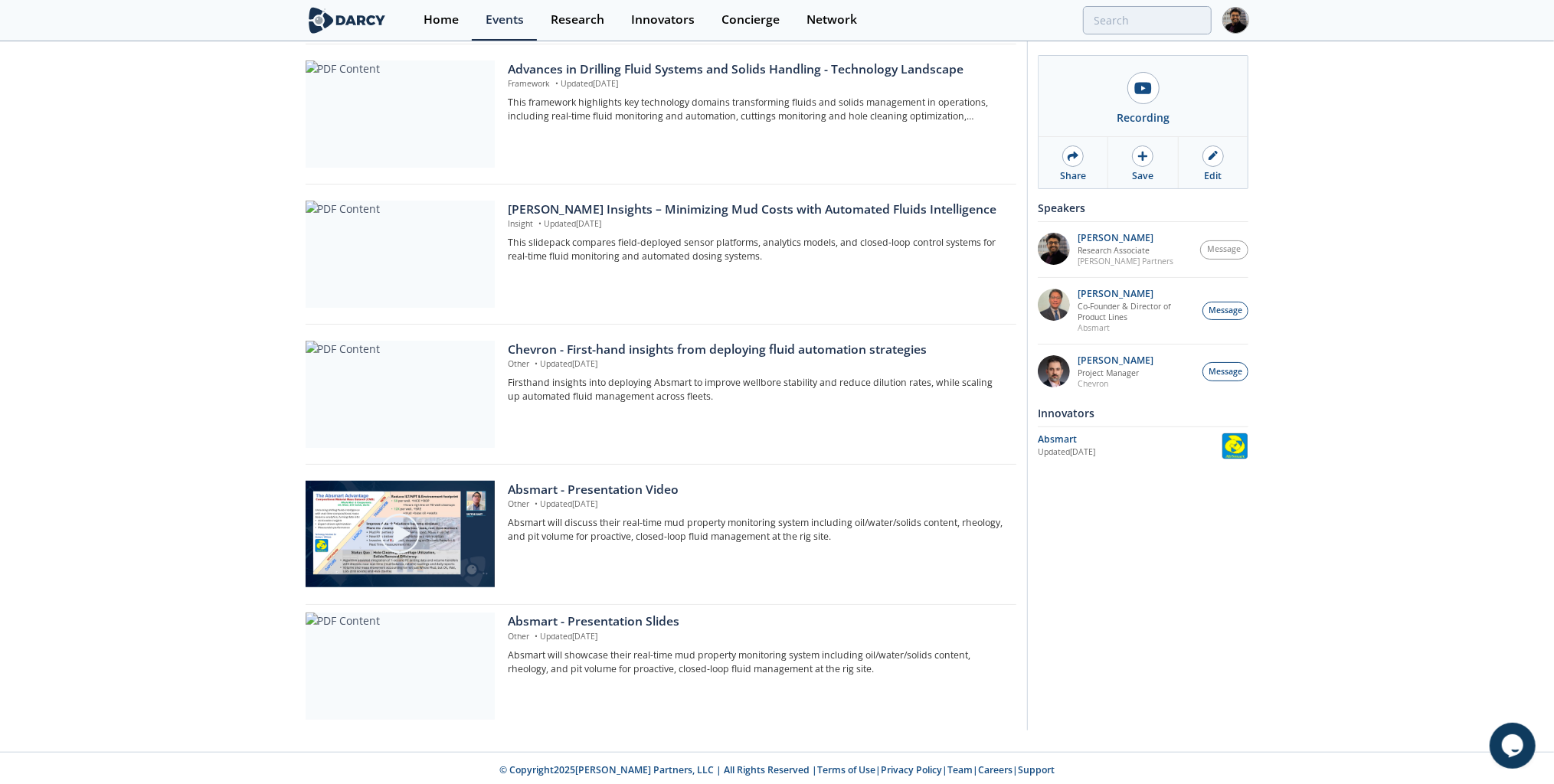
click at [591, 612] on div "Absmart - Presentation Slides" at bounding box center [756, 622] width 497 height 18
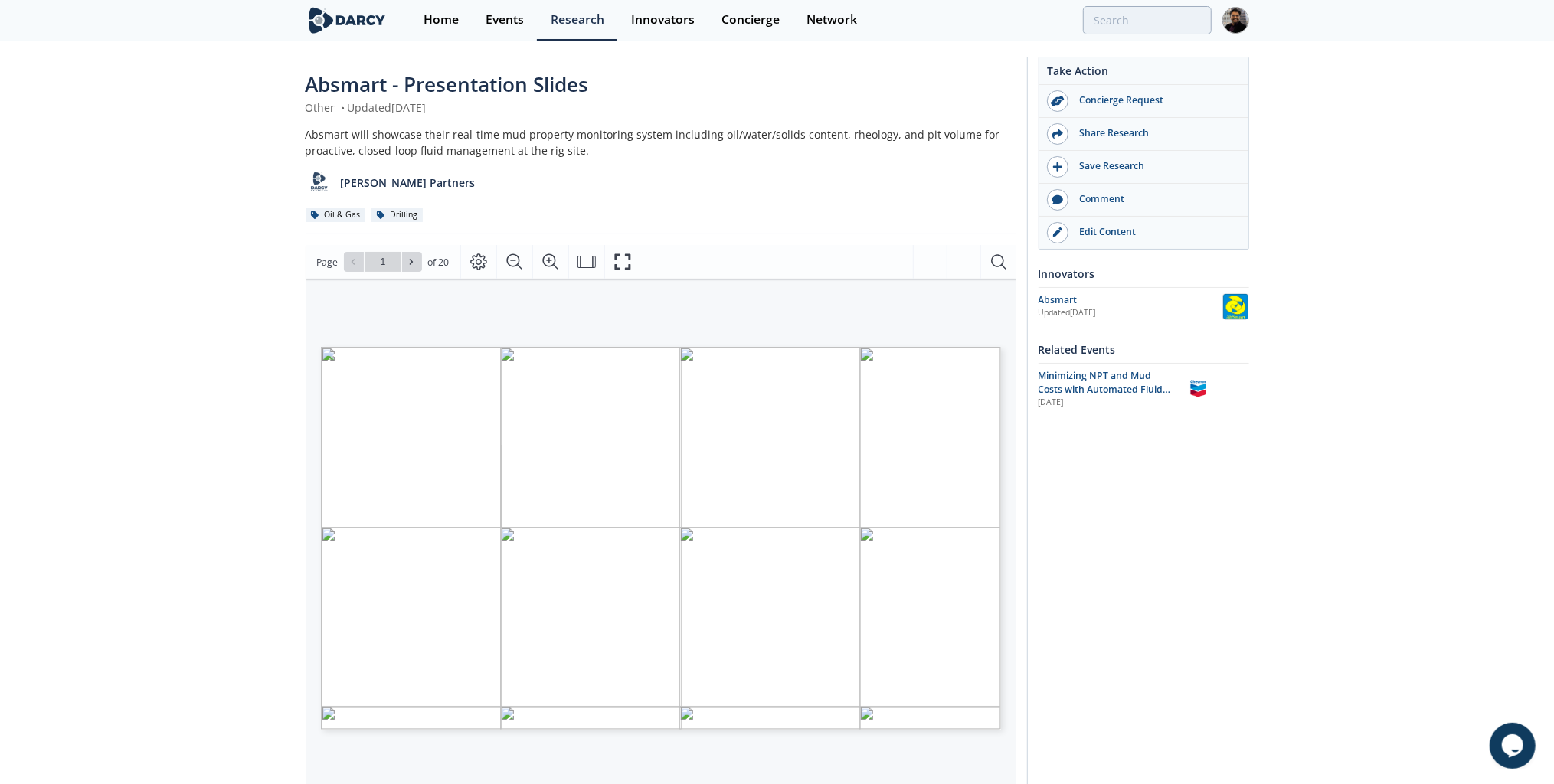
click at [1094, 132] on div "Share Research" at bounding box center [1154, 133] width 172 height 13
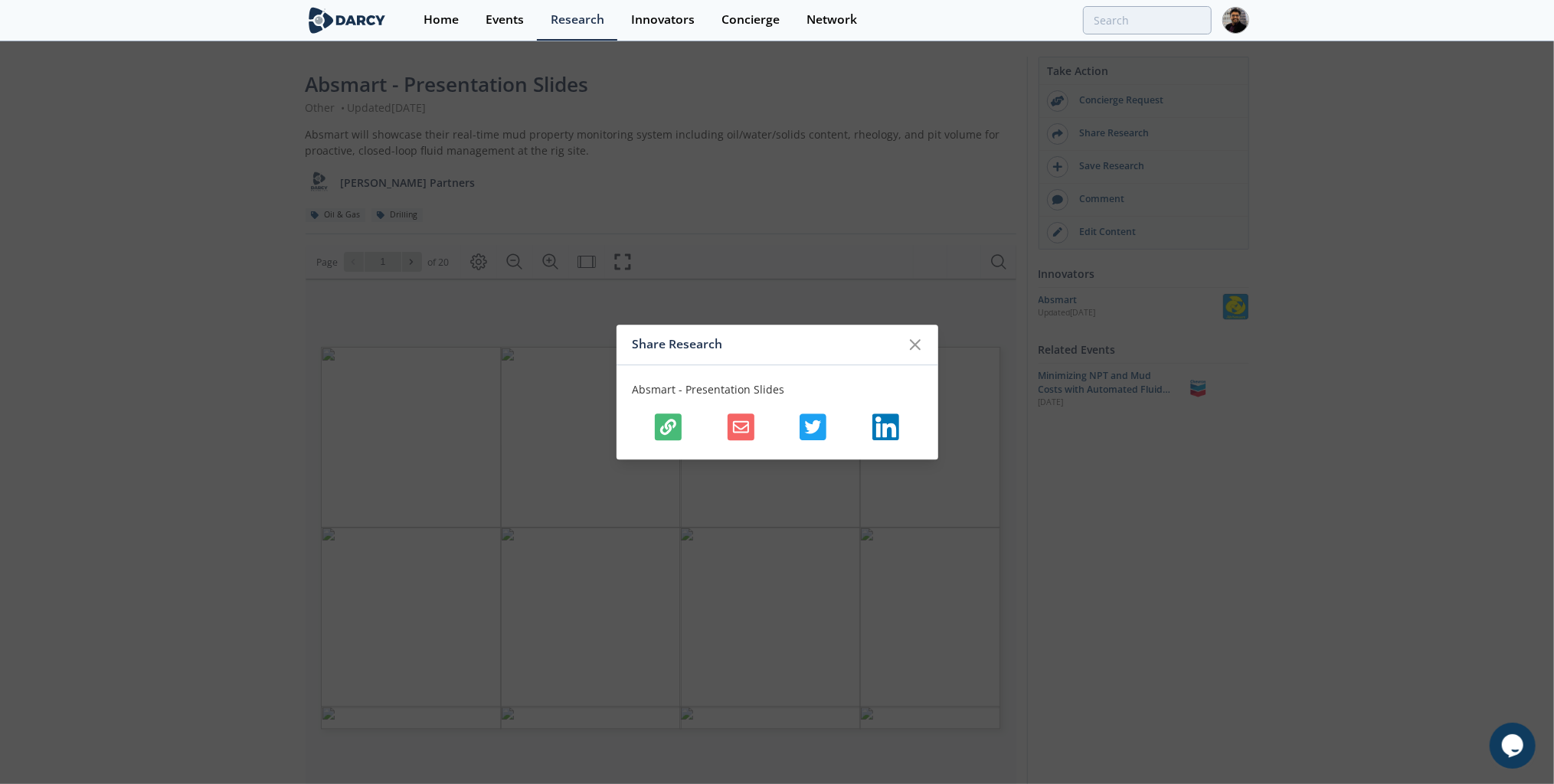
click at [669, 421] on icon "button" at bounding box center [668, 426] width 16 height 16
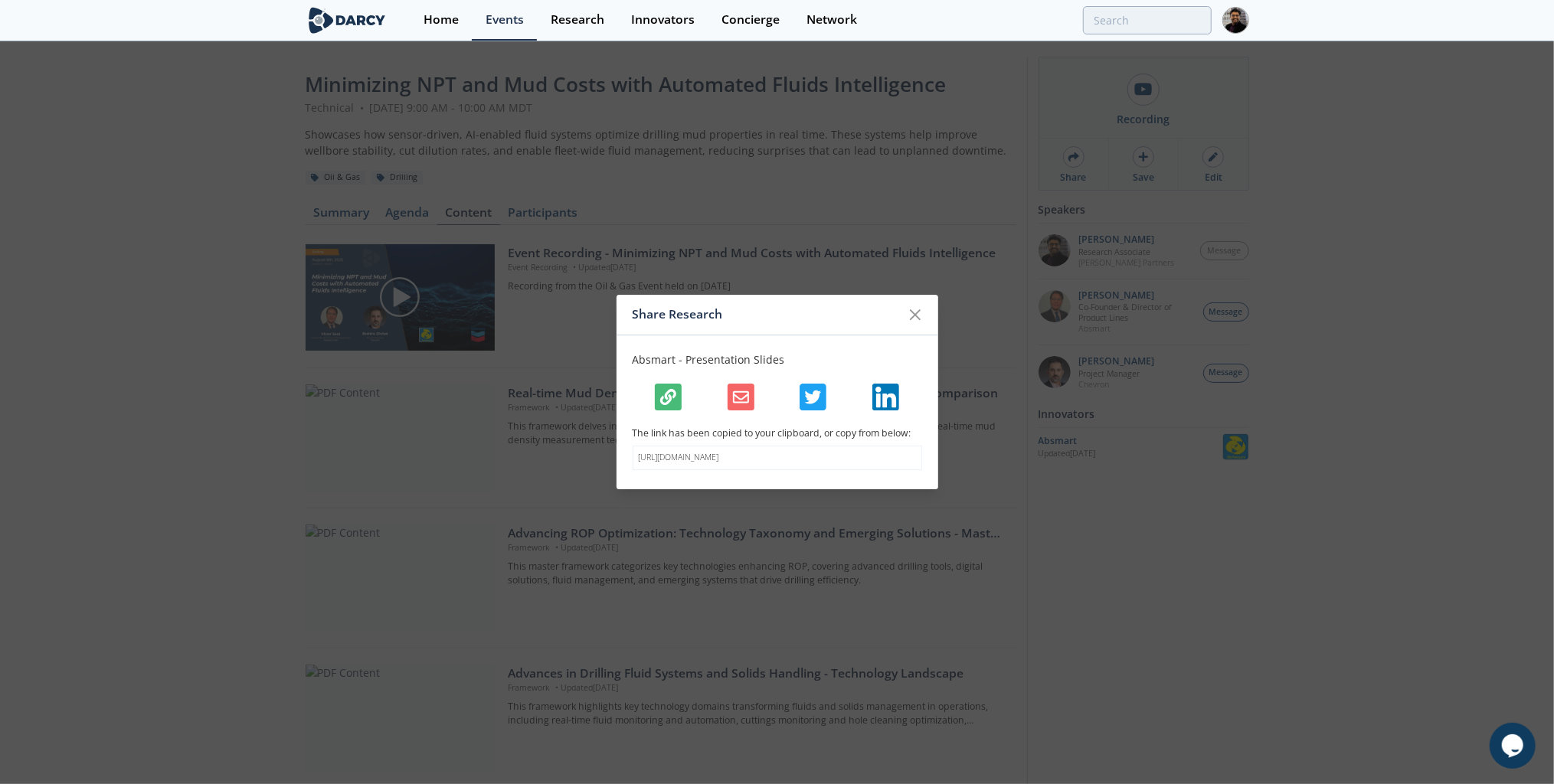
click at [925, 309] on div at bounding box center [915, 314] width 29 height 29
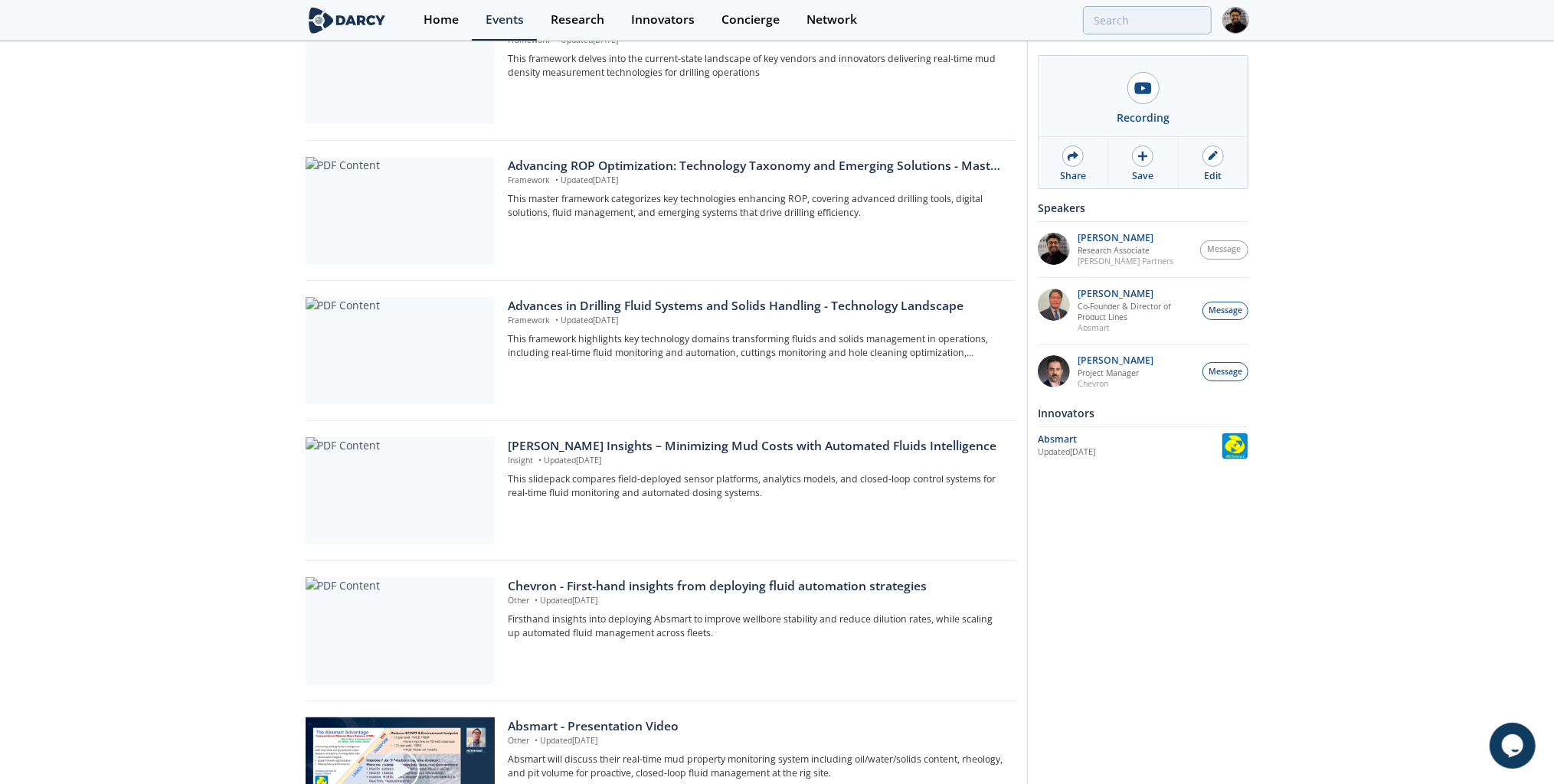
scroll to position [604, 0]
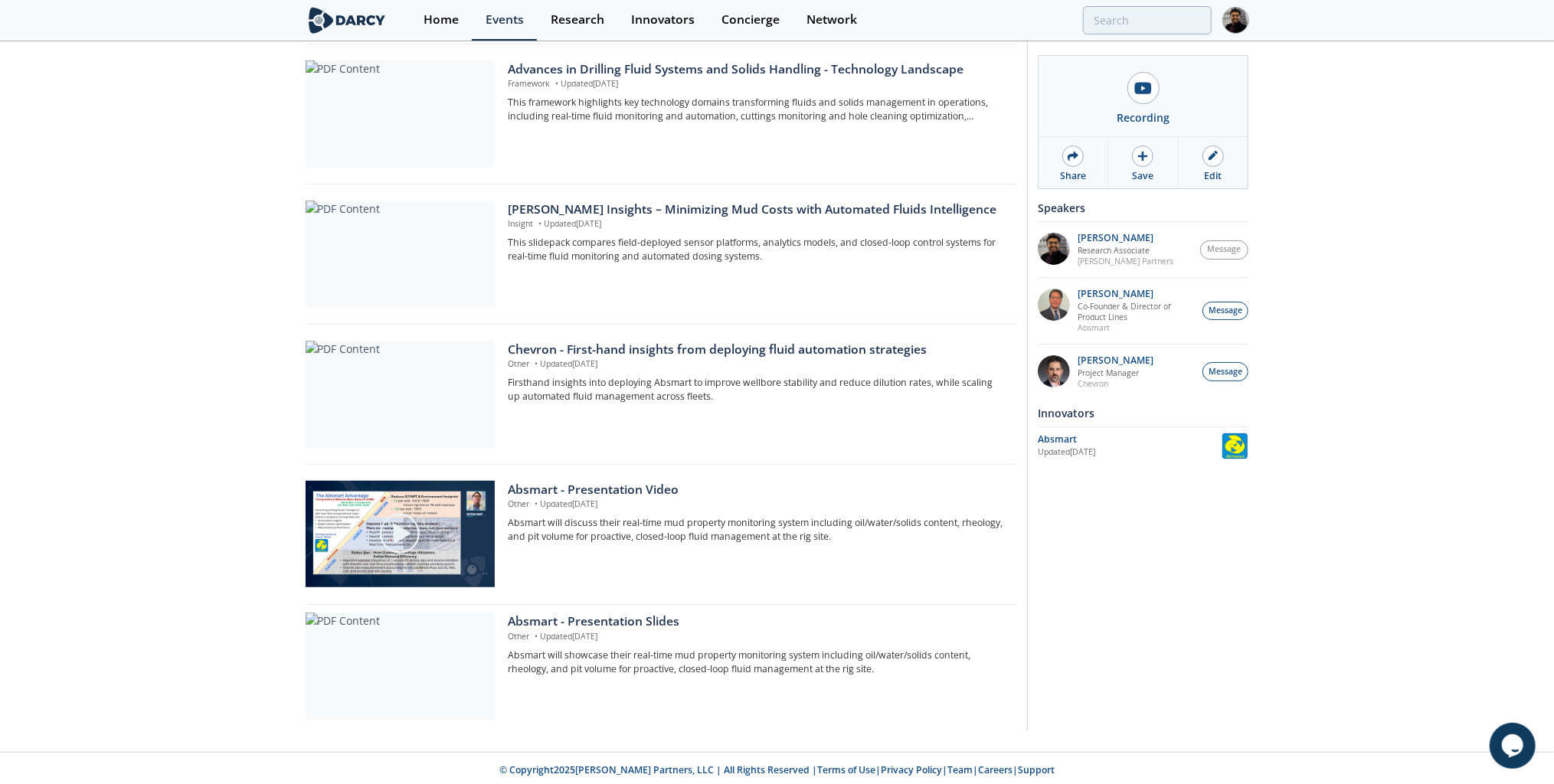
click at [422, 398] on div at bounding box center [400, 395] width 189 height 107
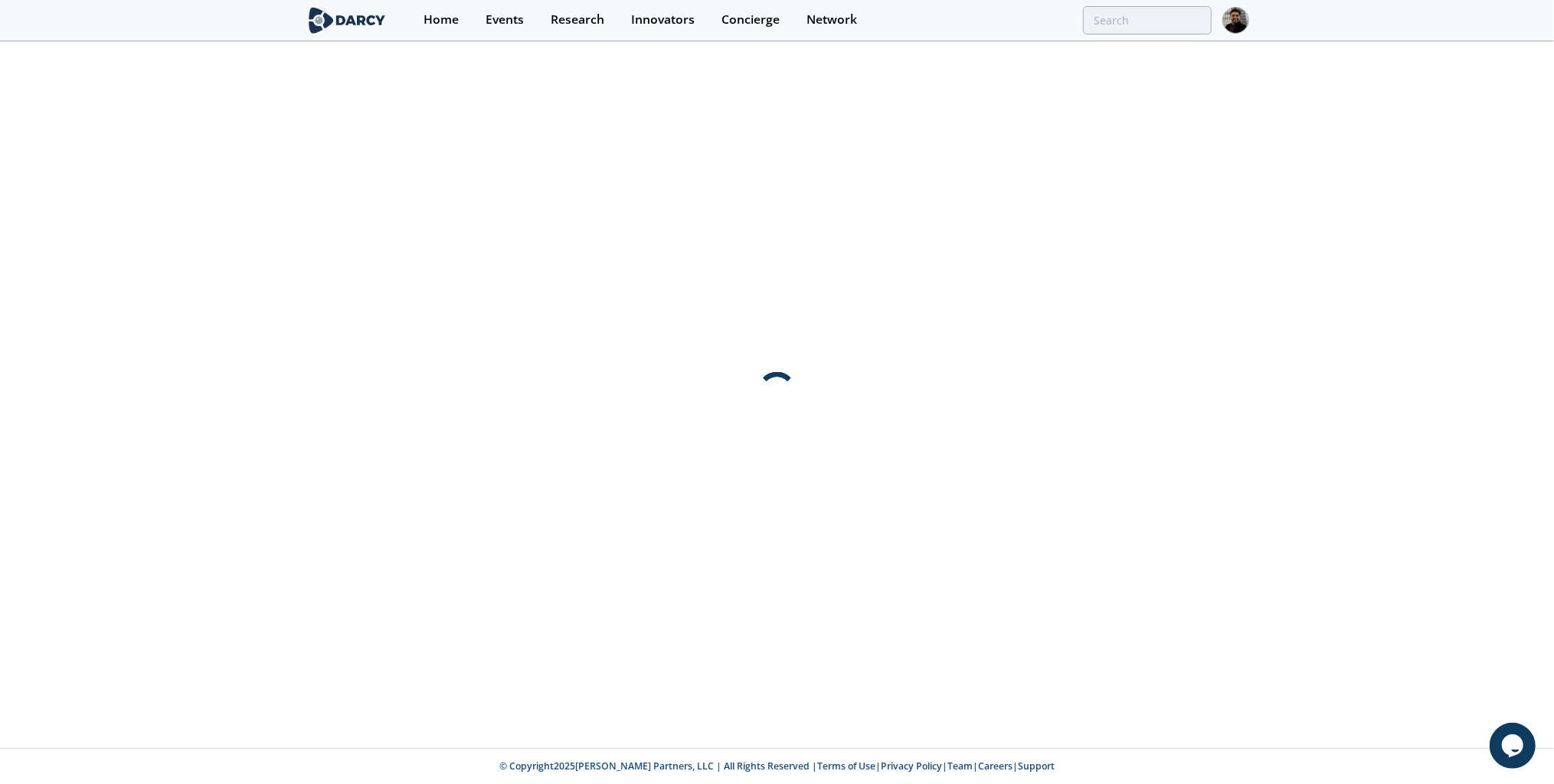
scroll to position [0, 0]
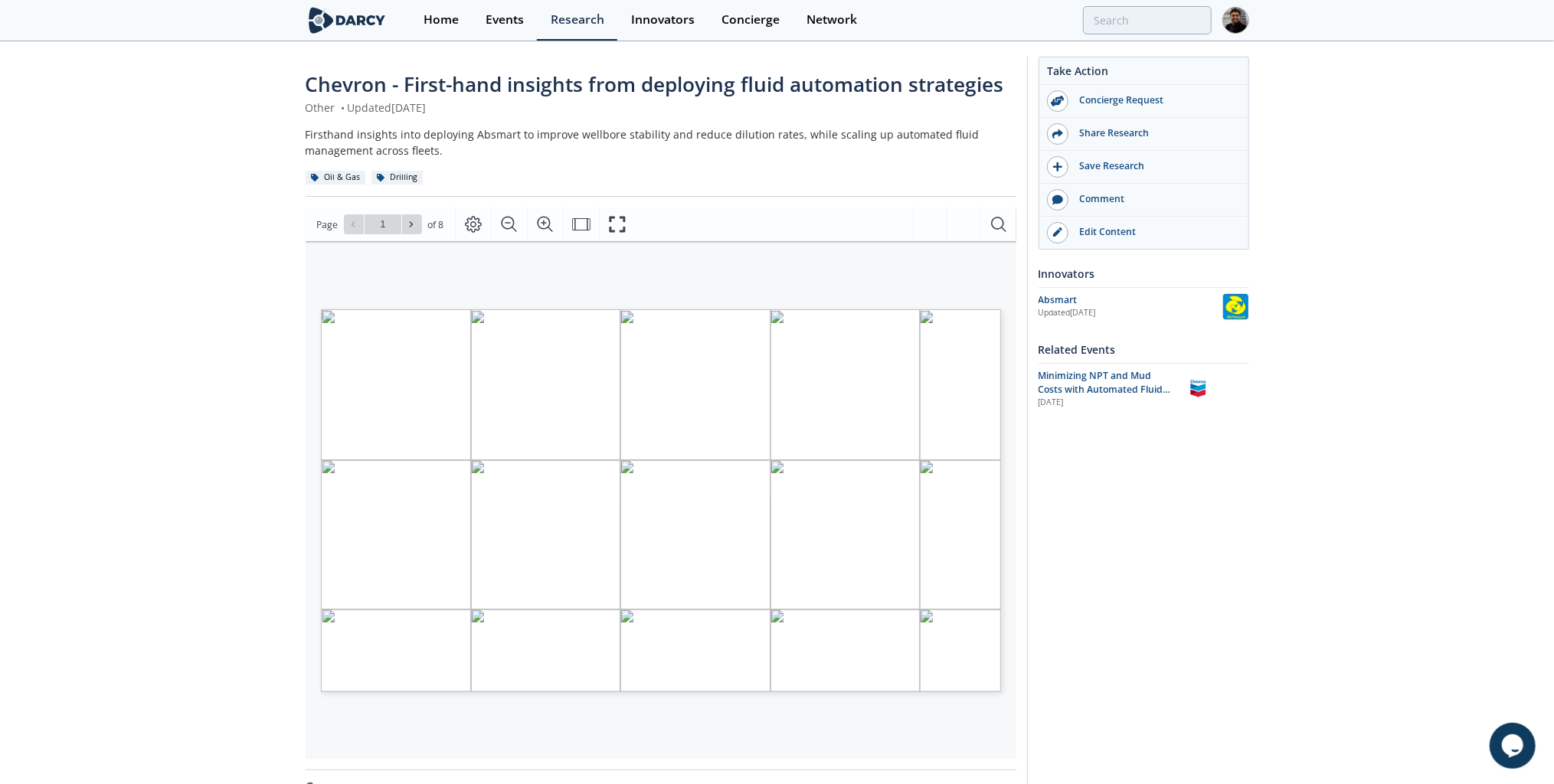
click at [1127, 135] on div "Share Research" at bounding box center [1154, 133] width 172 height 13
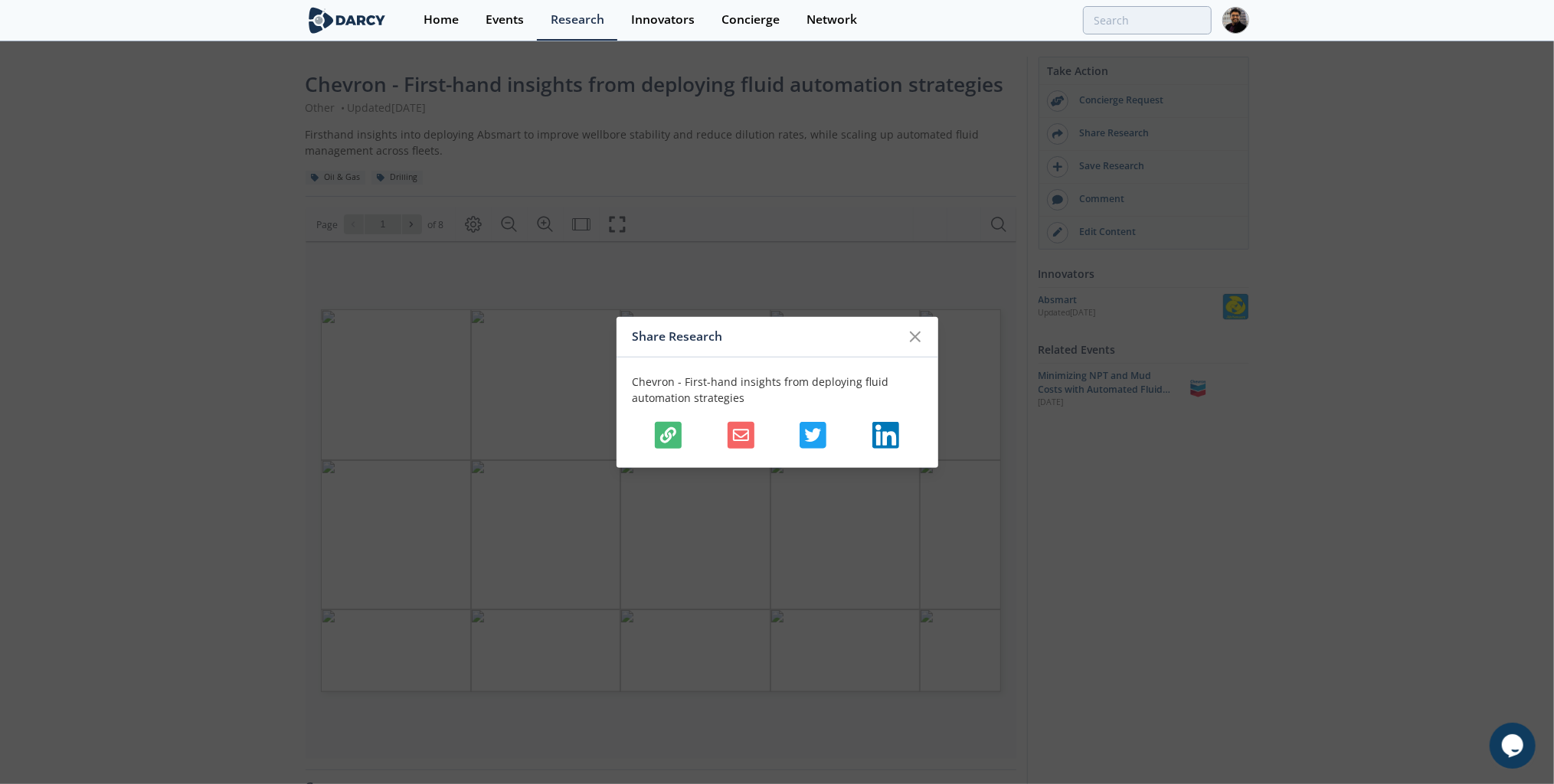
click at [663, 430] on icon "button" at bounding box center [668, 435] width 16 height 16
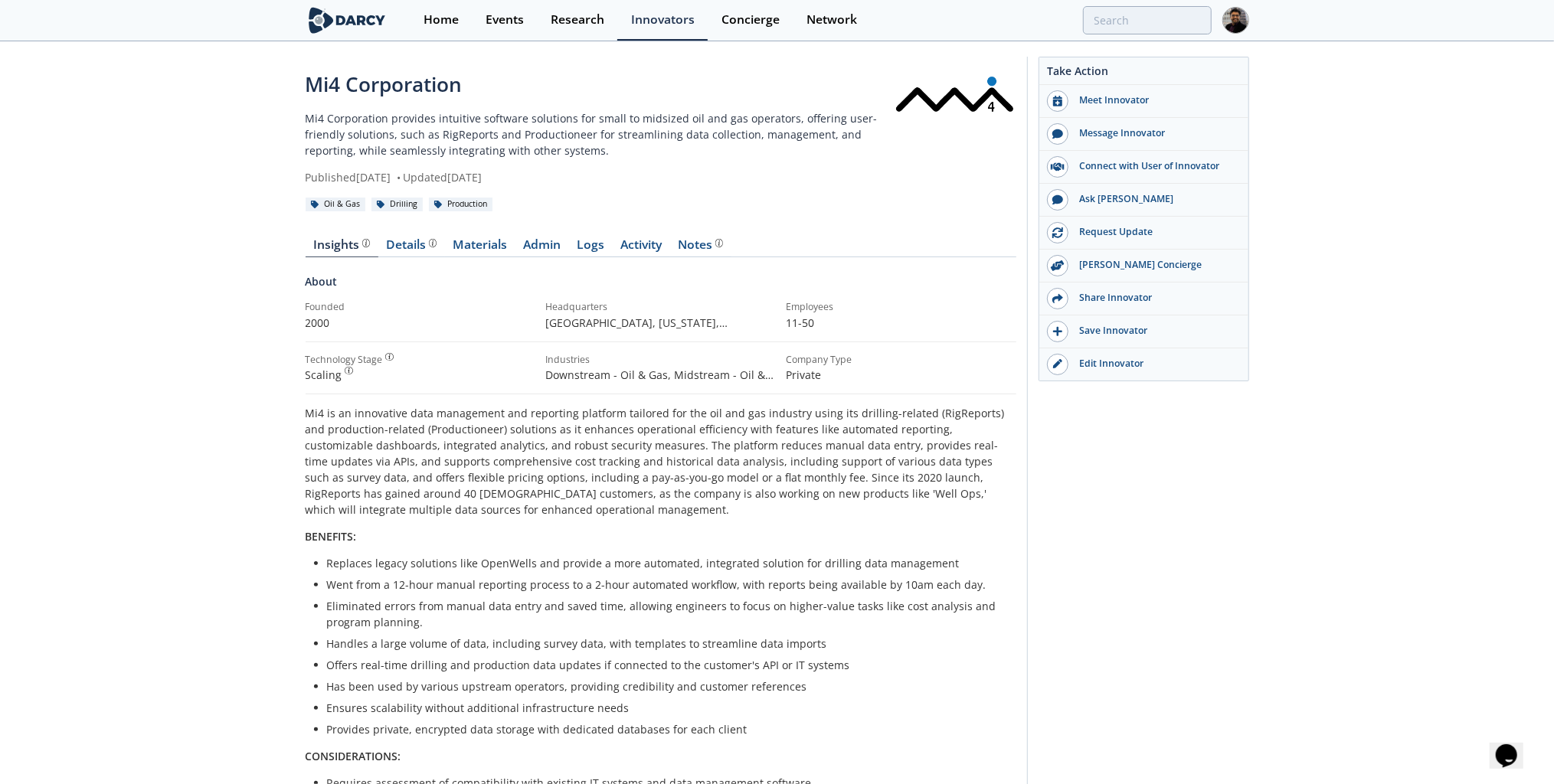
click at [778, 360] on div "Edit Innovator" at bounding box center [1154, 364] width 172 height 13
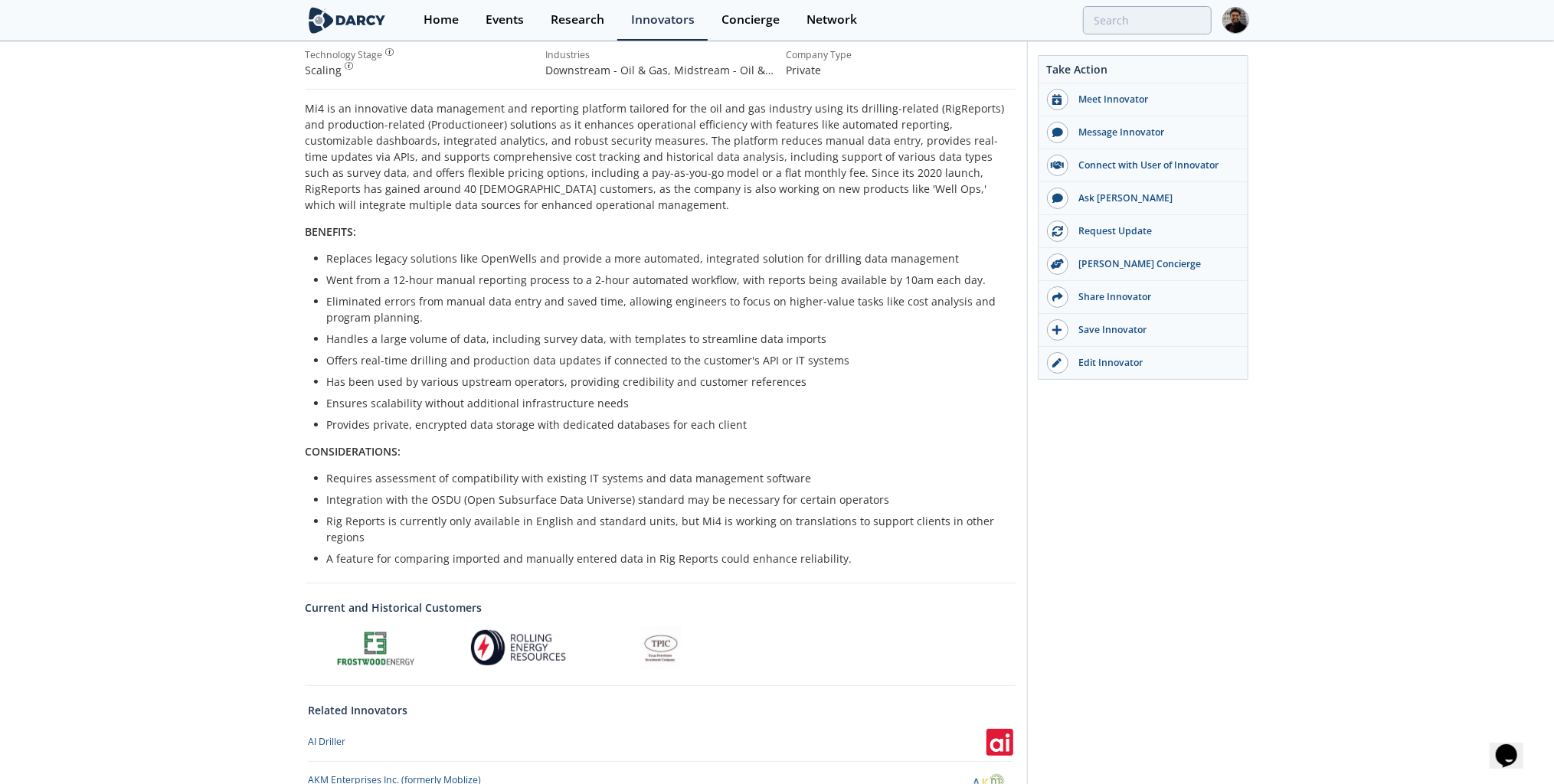
scroll to position [307, 0]
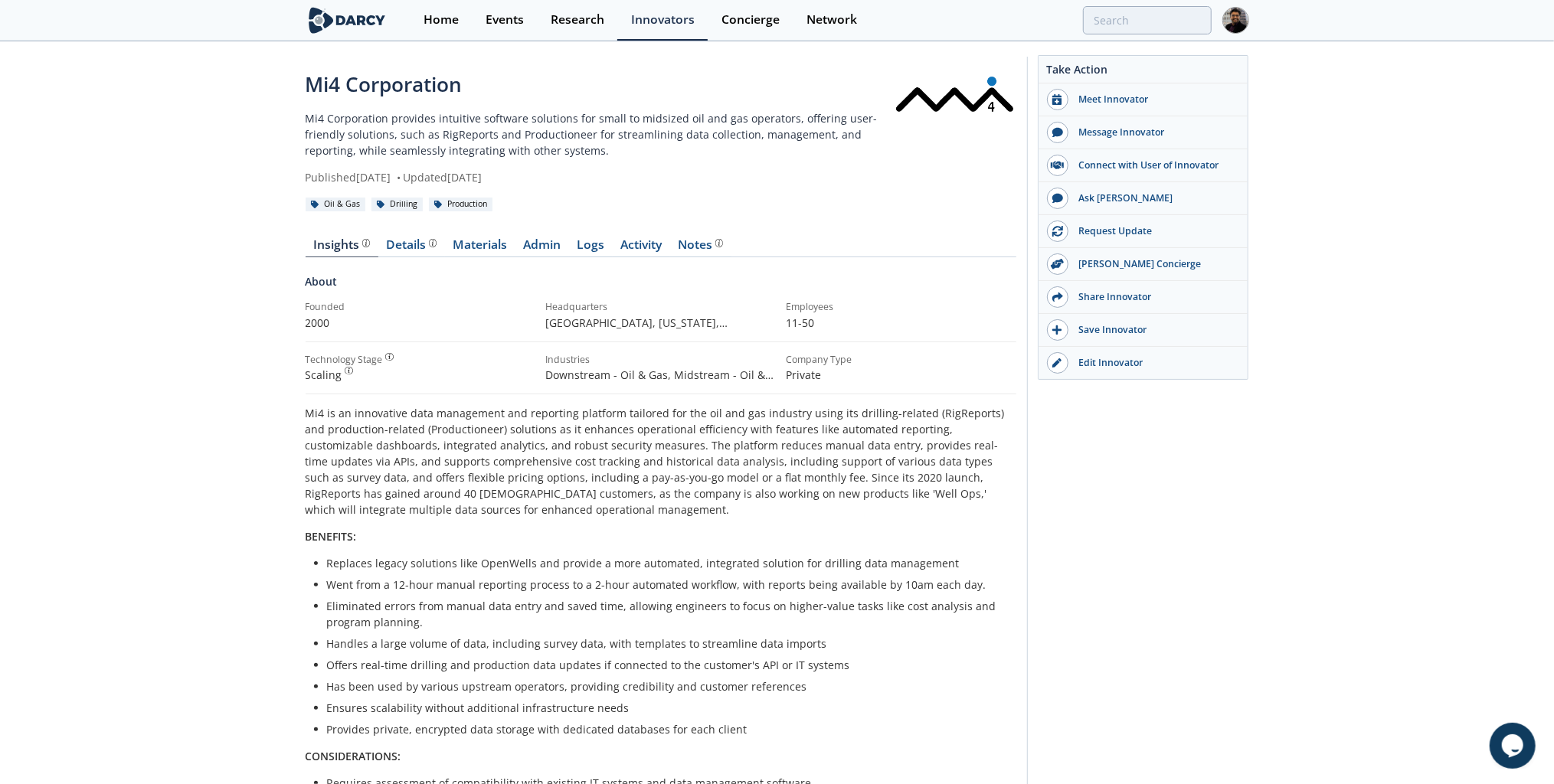
scroll to position [368, 0]
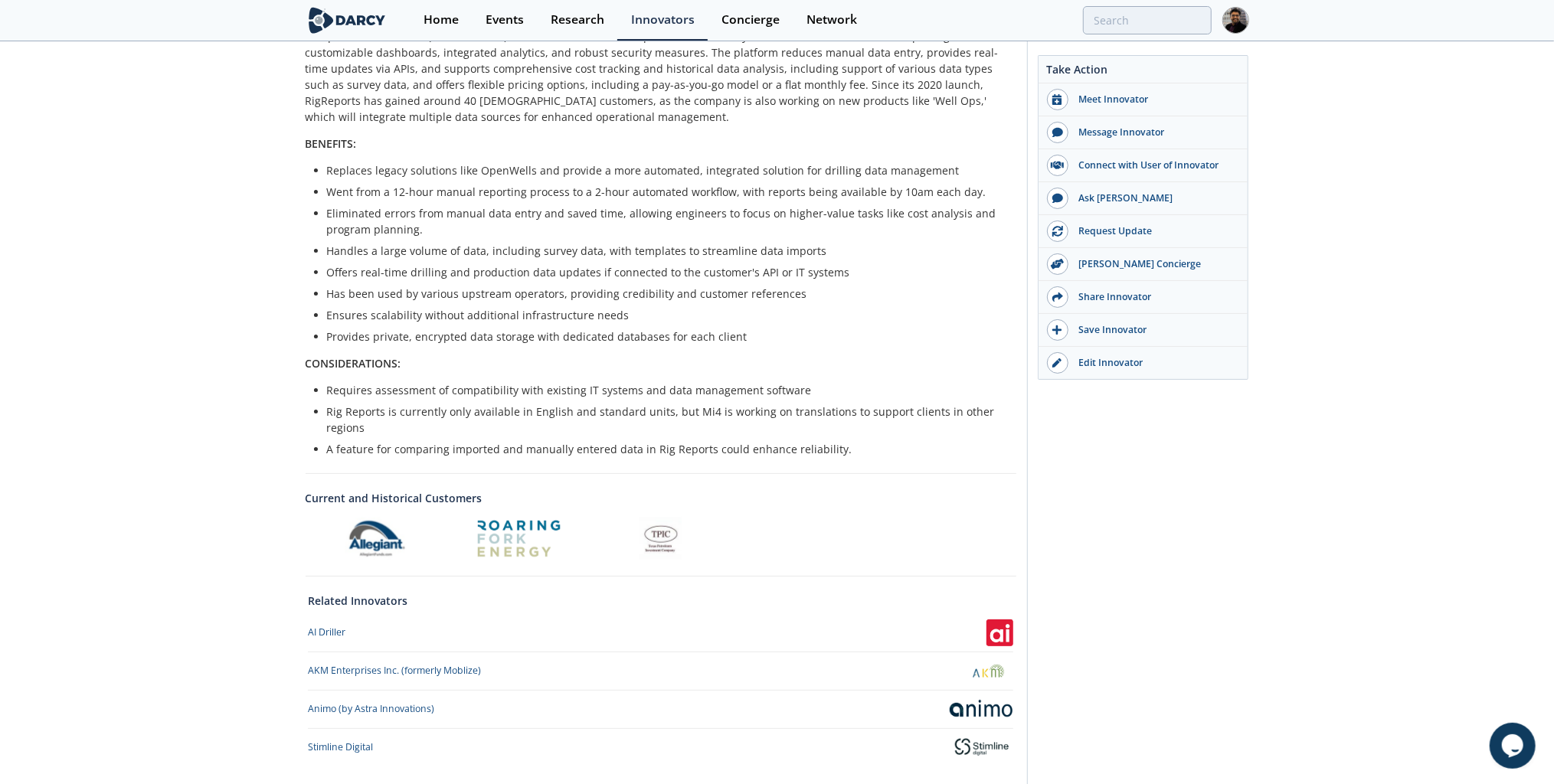
scroll to position [429, 0]
